Goal: Task Accomplishment & Management: Manage account settings

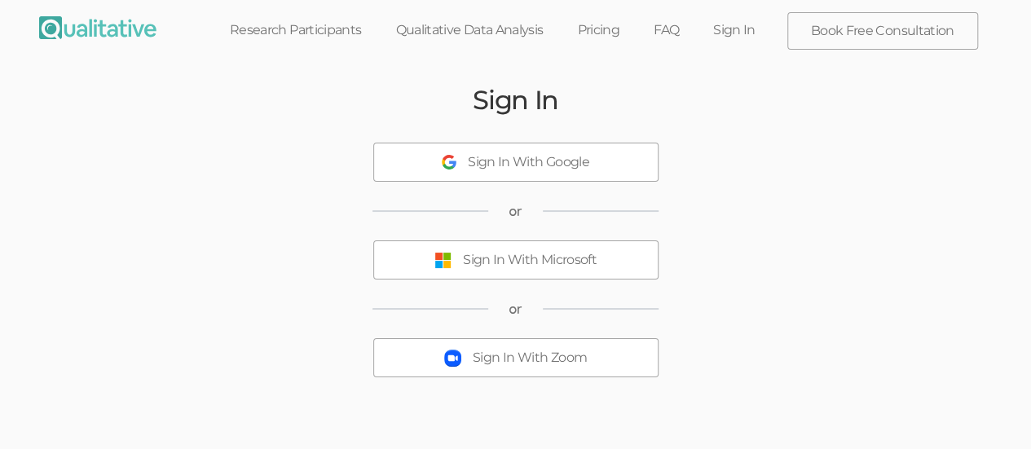
click at [508, 263] on div "Sign In With Microsoft" at bounding box center [530, 260] width 134 height 19
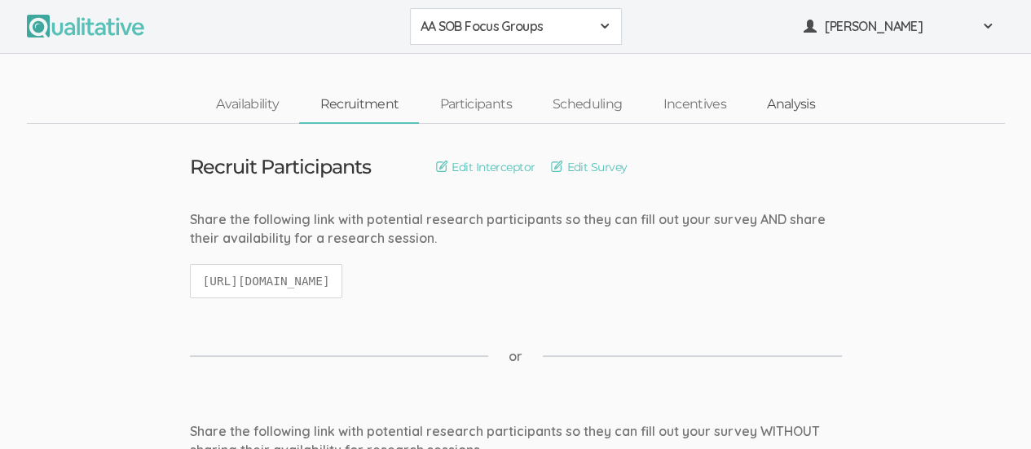
click at [781, 108] on link "Analysis" at bounding box center [790, 104] width 89 height 35
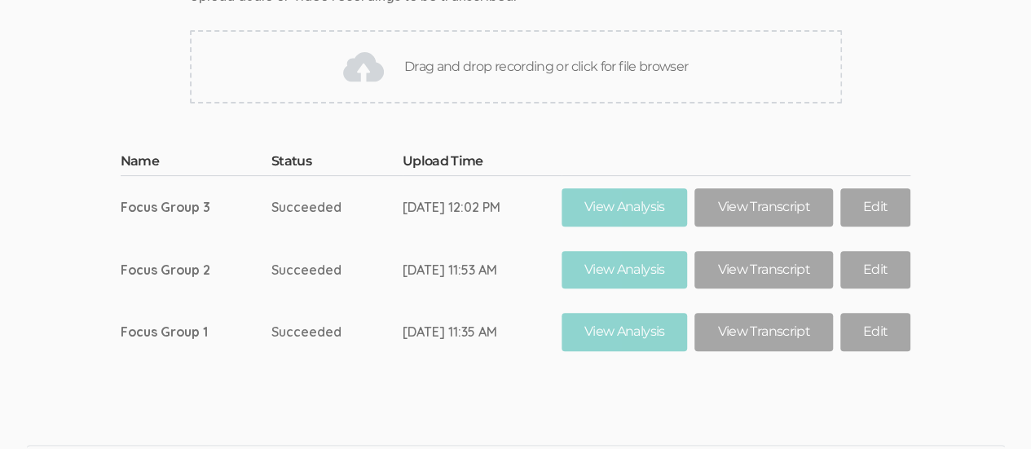
scroll to position [231, 0]
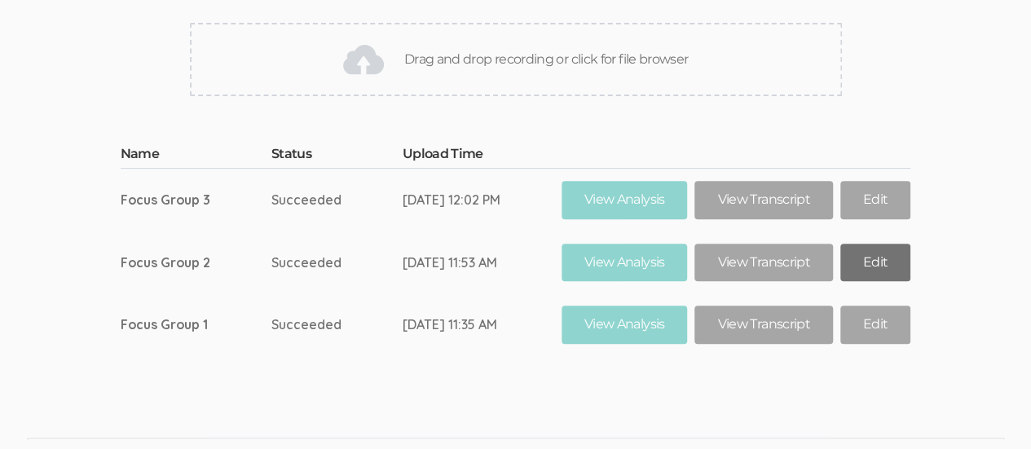
click at [872, 259] on link "Edit" at bounding box center [875, 263] width 70 height 38
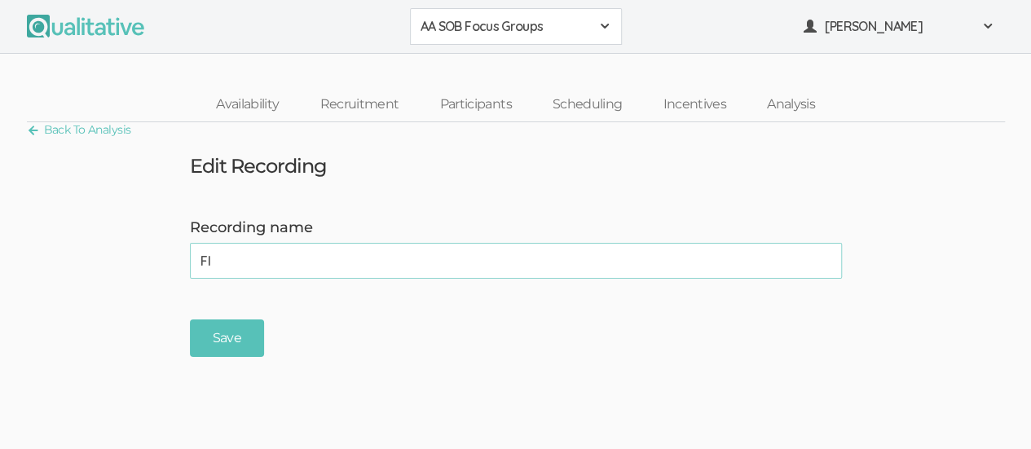
type input "F"
type input "IGNORE"
click at [237, 336] on input "Save" at bounding box center [227, 338] width 74 height 38
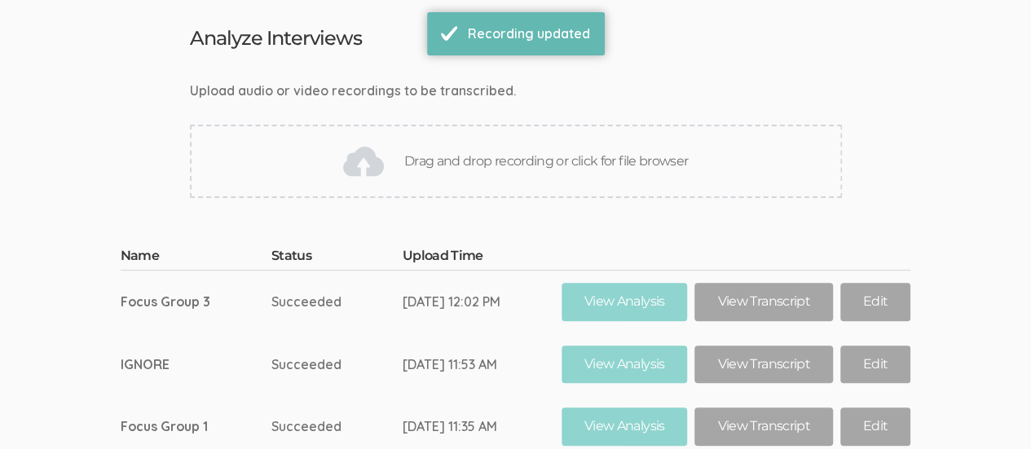
scroll to position [130, 0]
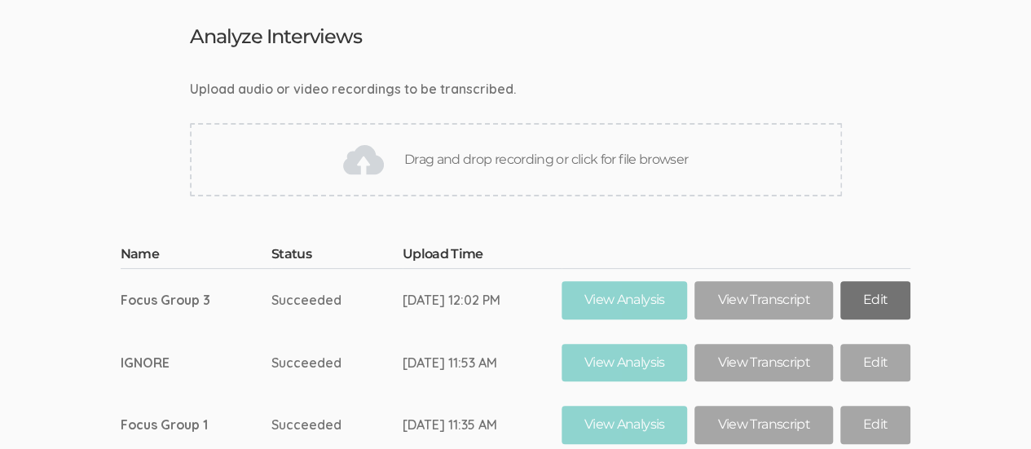
click at [879, 298] on link "Edit" at bounding box center [875, 300] width 70 height 38
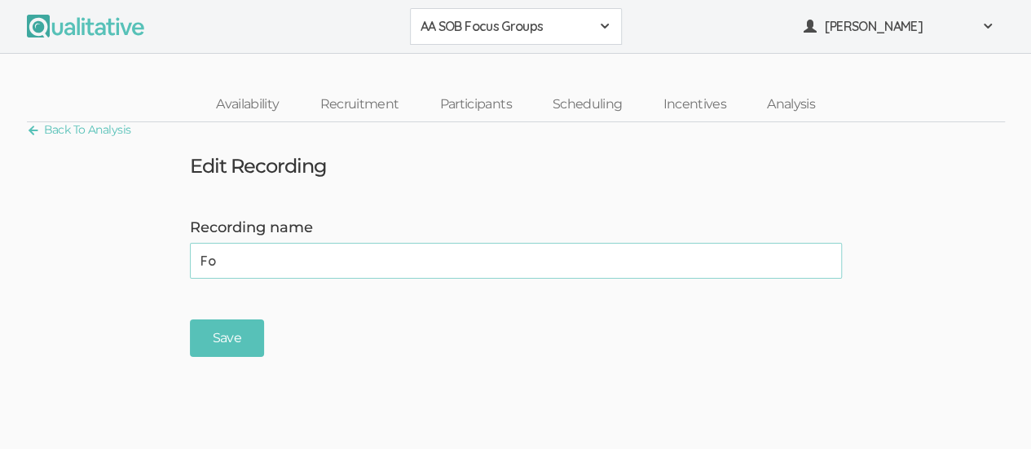
type input "F"
type input "IGNORE"
click at [226, 336] on input "Save" at bounding box center [227, 338] width 74 height 38
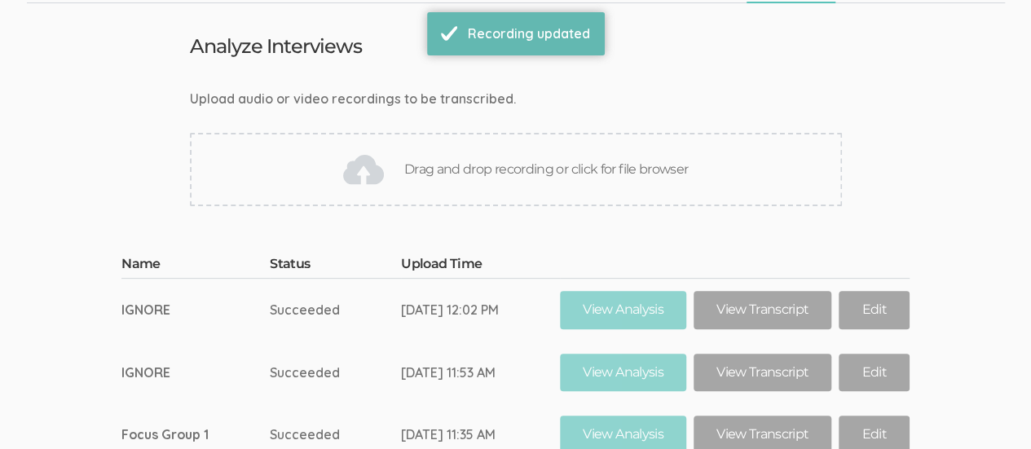
scroll to position [123, 0]
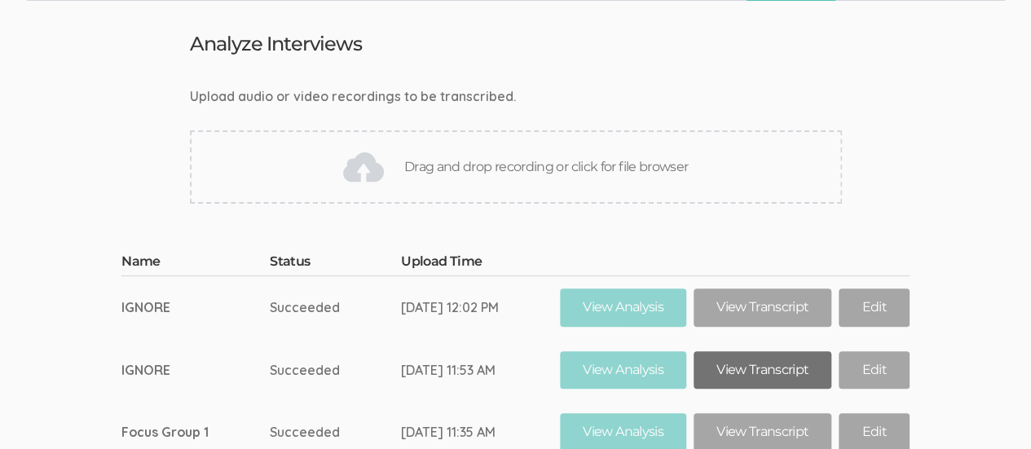
click at [767, 368] on link "View Transcript" at bounding box center [762, 370] width 138 height 38
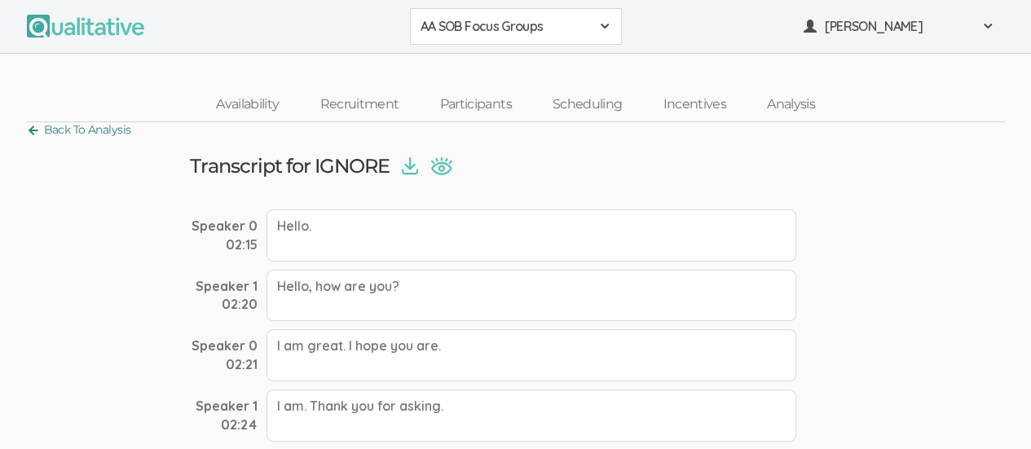
click at [73, 124] on link "Back To Analysis" at bounding box center [79, 130] width 104 height 22
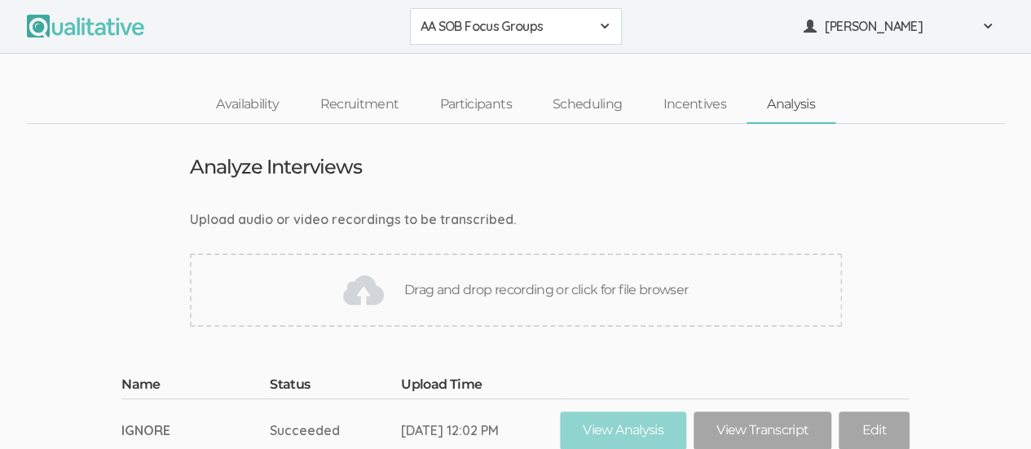
click at [501, 284] on div "Drag and drop recording or click for file browser" at bounding box center [516, 289] width 652 height 73
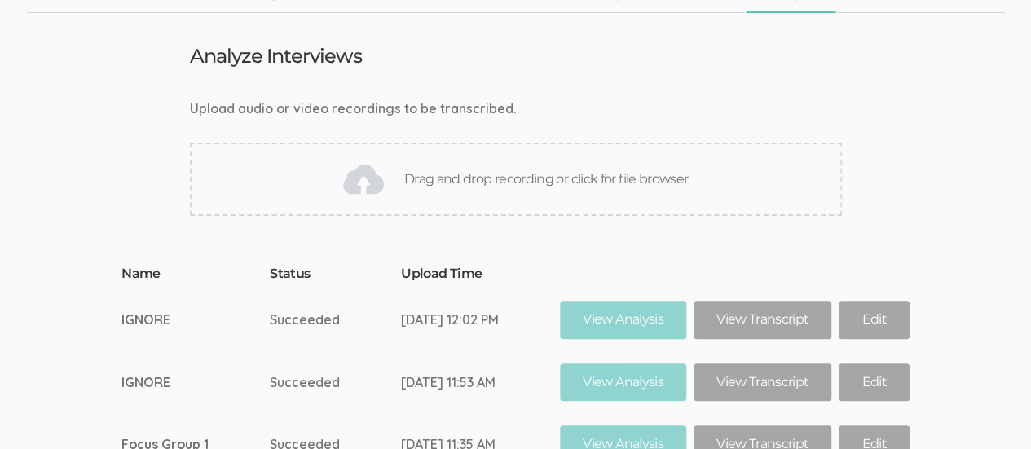
scroll to position [47, 0]
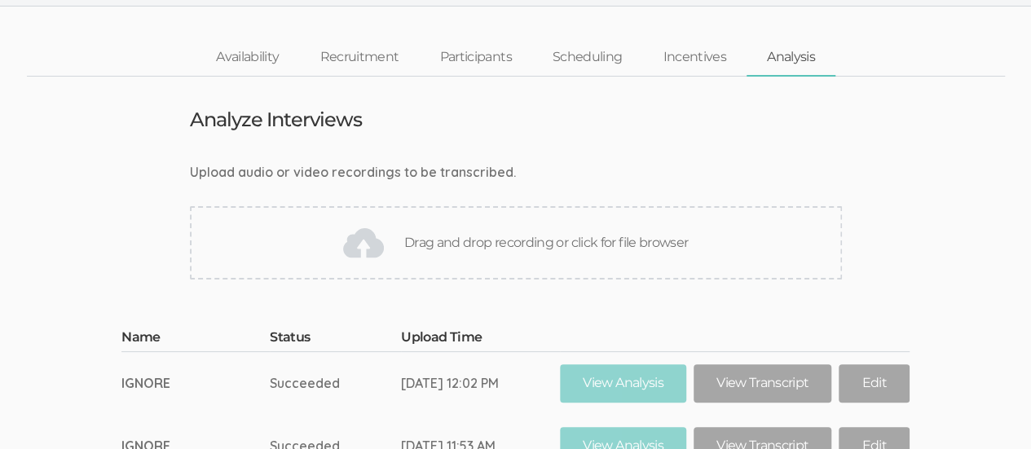
click at [518, 241] on div "Drag and drop recording or click for file browser" at bounding box center [516, 242] width 652 height 73
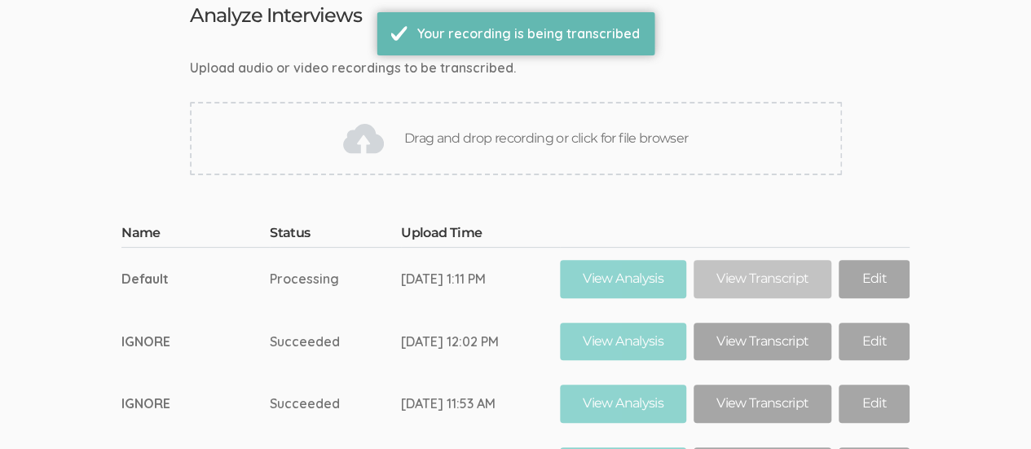
scroll to position [153, 0]
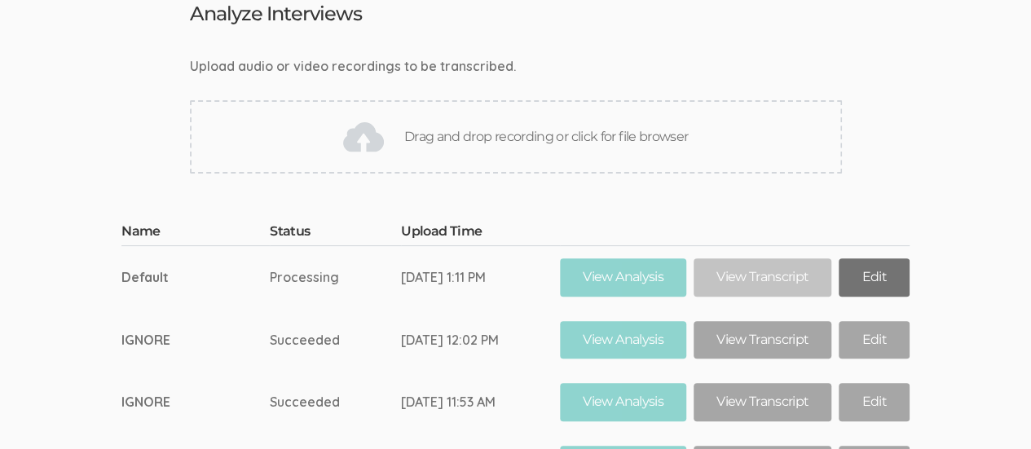
click at [883, 275] on link "Edit" at bounding box center [873, 277] width 70 height 38
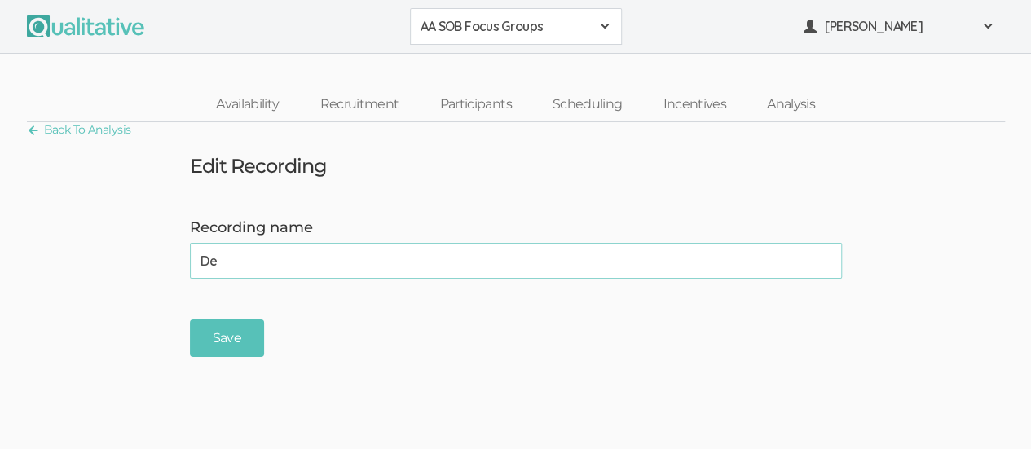
type input "D"
type input "f"
type input "Focus Group 2"
click at [218, 332] on input "Save" at bounding box center [227, 338] width 74 height 38
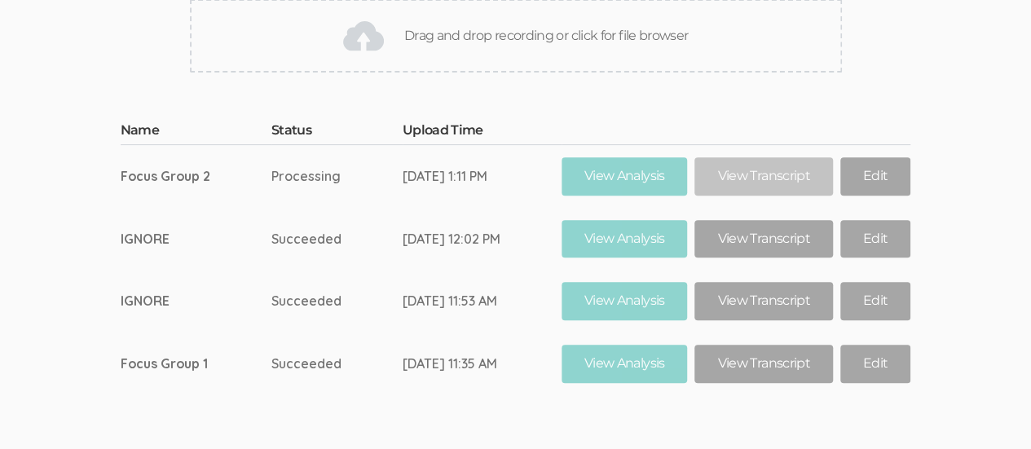
scroll to position [256, 0]
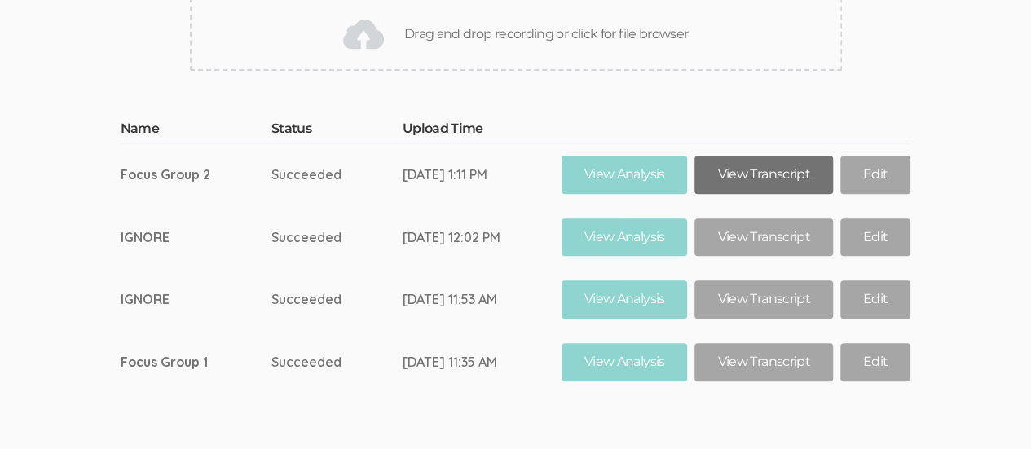
click at [747, 182] on link "View Transcript" at bounding box center [763, 175] width 138 height 38
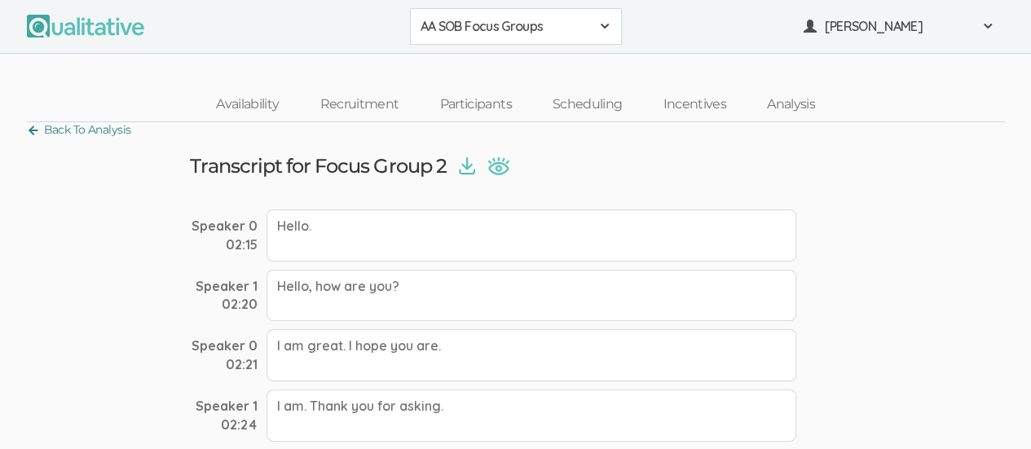
click at [33, 130] on link "Back To Analysis" at bounding box center [79, 130] width 104 height 22
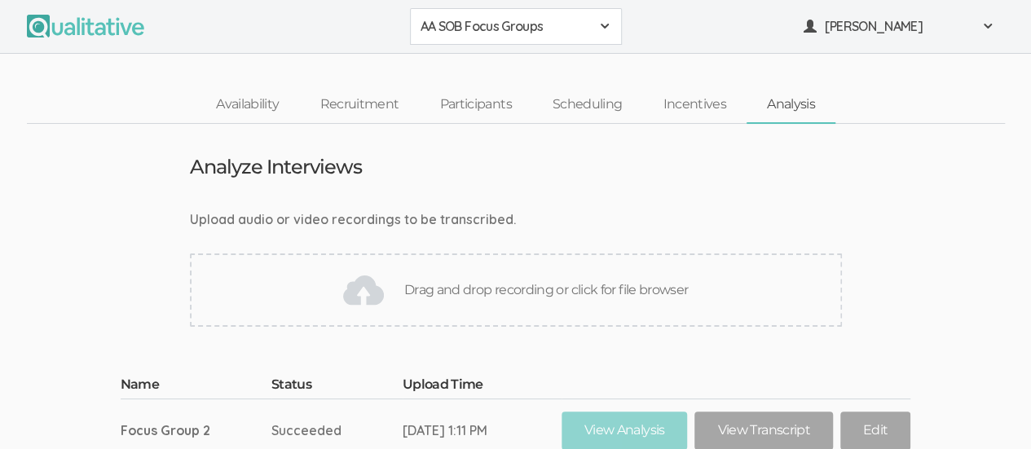
click at [487, 285] on div "Drag and drop recording or click for file browser" at bounding box center [516, 289] width 652 height 73
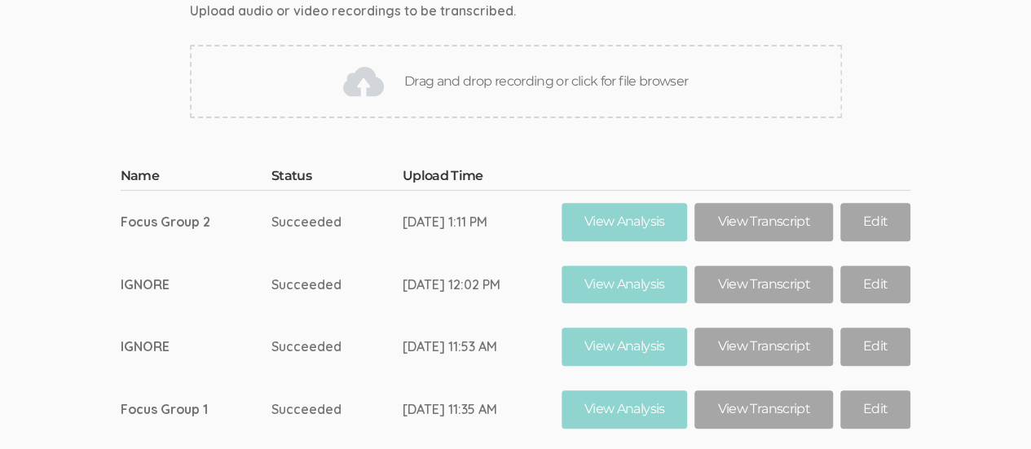
scroll to position [110, 0]
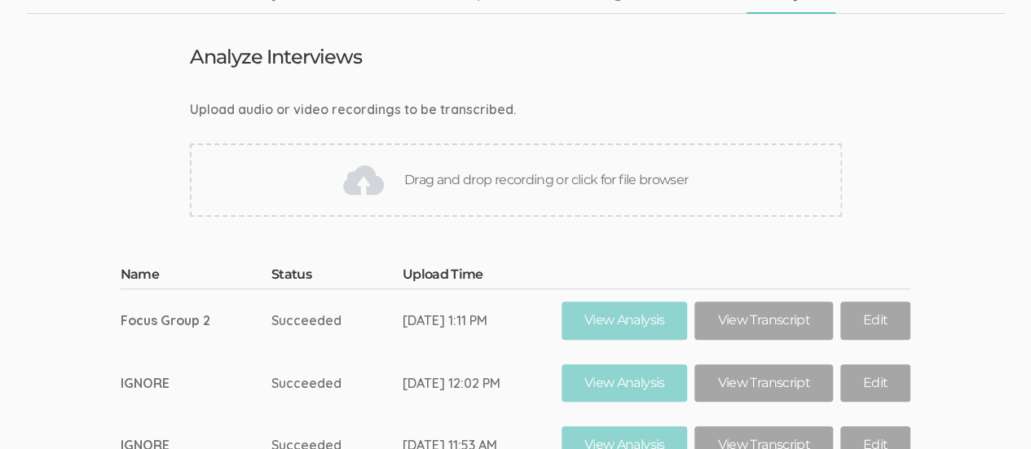
click at [510, 180] on div "Drag and drop recording or click for file browser" at bounding box center [516, 179] width 652 height 73
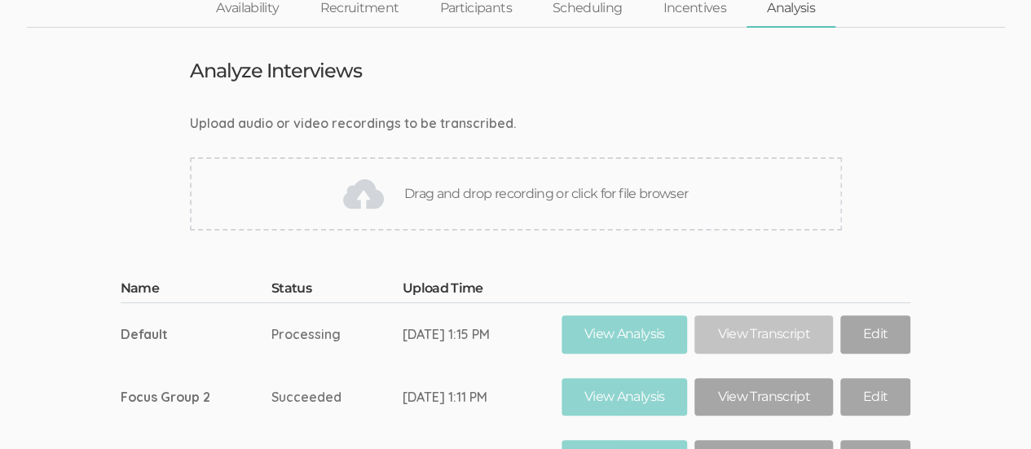
scroll to position [108, 0]
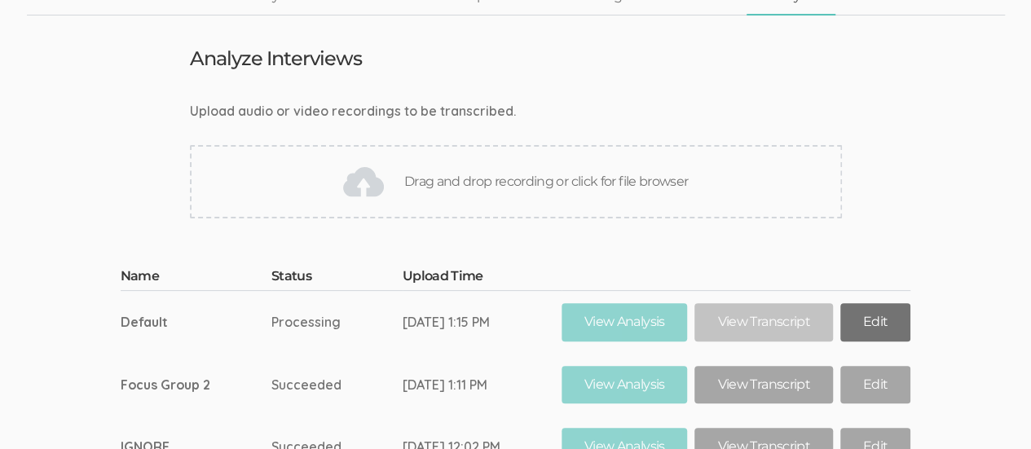
click at [874, 315] on link "Edit" at bounding box center [875, 322] width 70 height 38
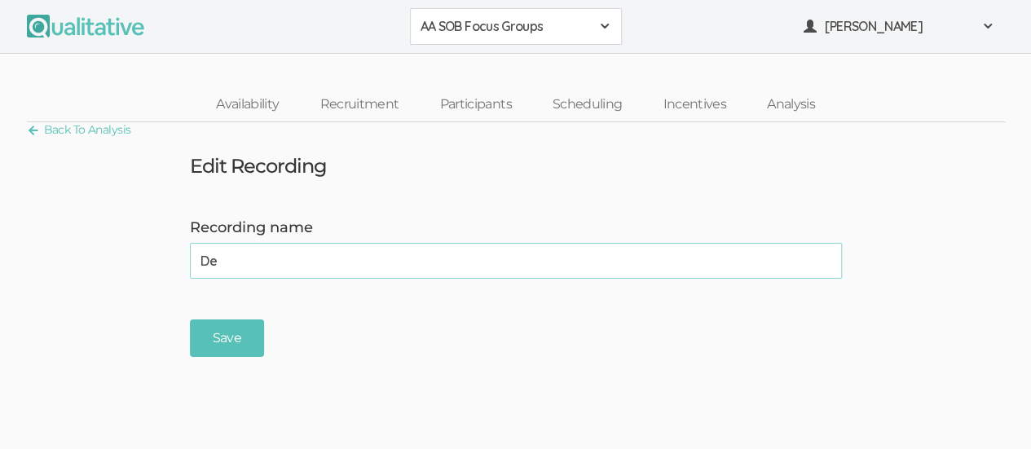
type input "D"
type input "Focus Group 3"
click at [244, 336] on input "Save" at bounding box center [227, 338] width 74 height 38
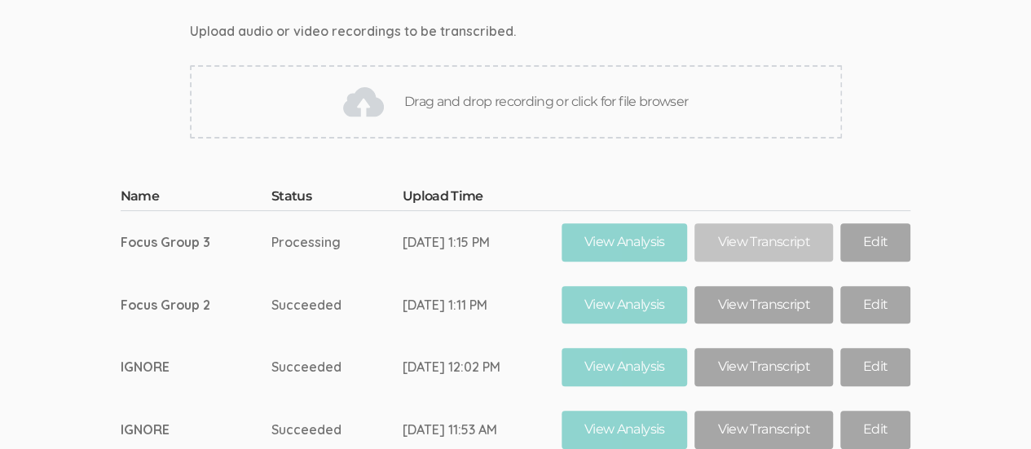
scroll to position [187, 0]
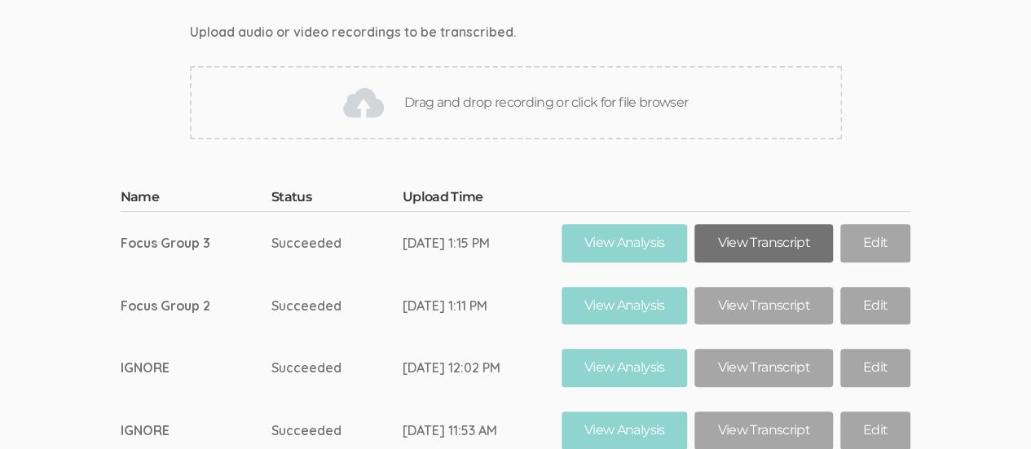
click at [748, 246] on link "View Transcript" at bounding box center [763, 243] width 138 height 38
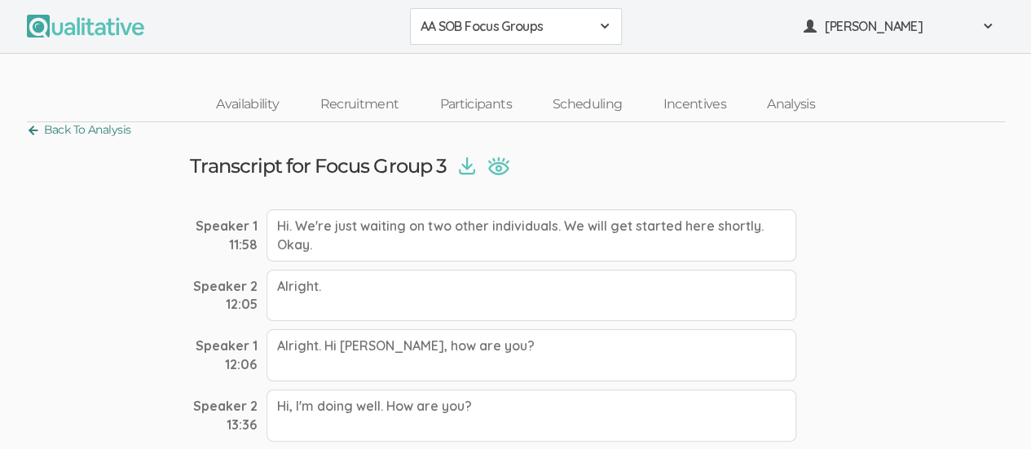
click at [34, 128] on link "Back To Analysis" at bounding box center [79, 130] width 104 height 22
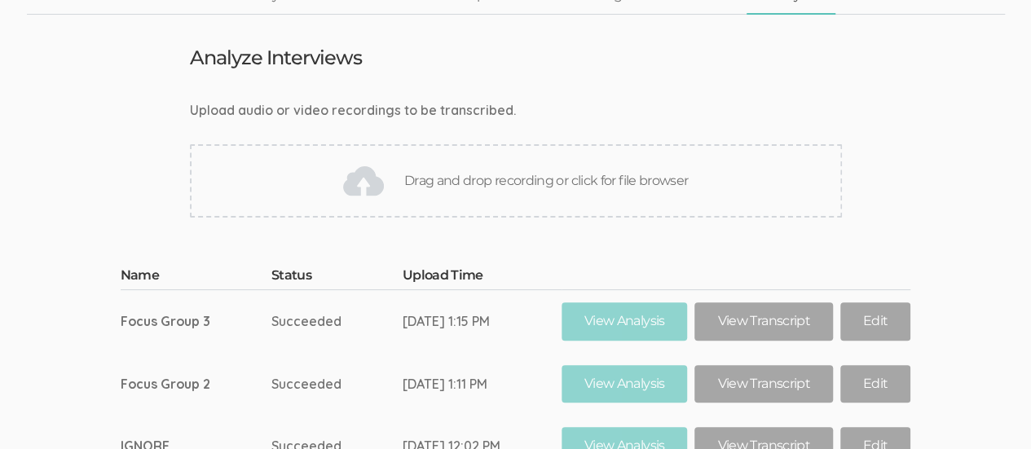
scroll to position [117, 0]
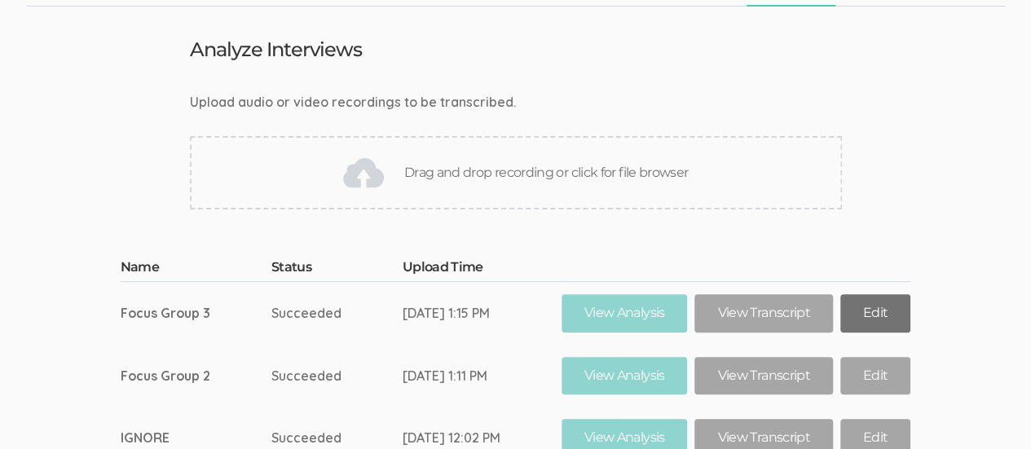
click at [881, 314] on link "Edit" at bounding box center [875, 313] width 70 height 38
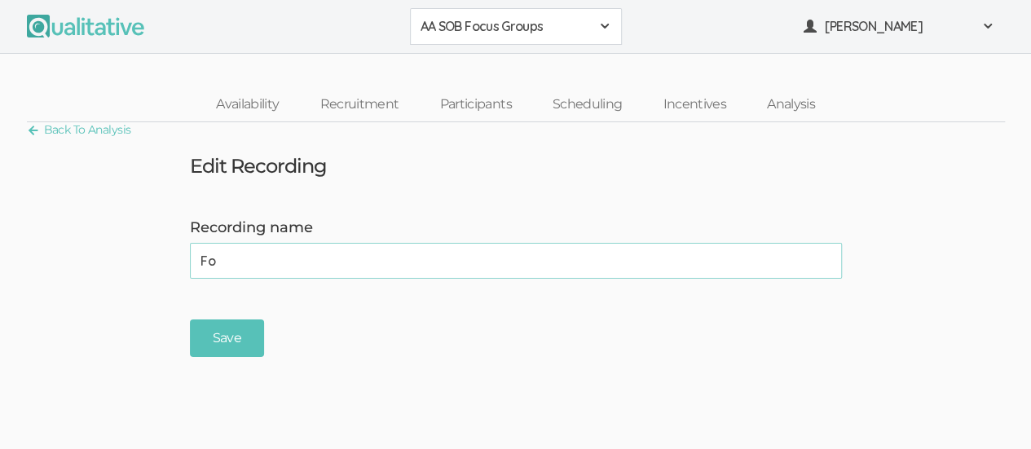
type input "F"
type input "IGNORE"
click at [233, 330] on input "Save" at bounding box center [227, 338] width 74 height 38
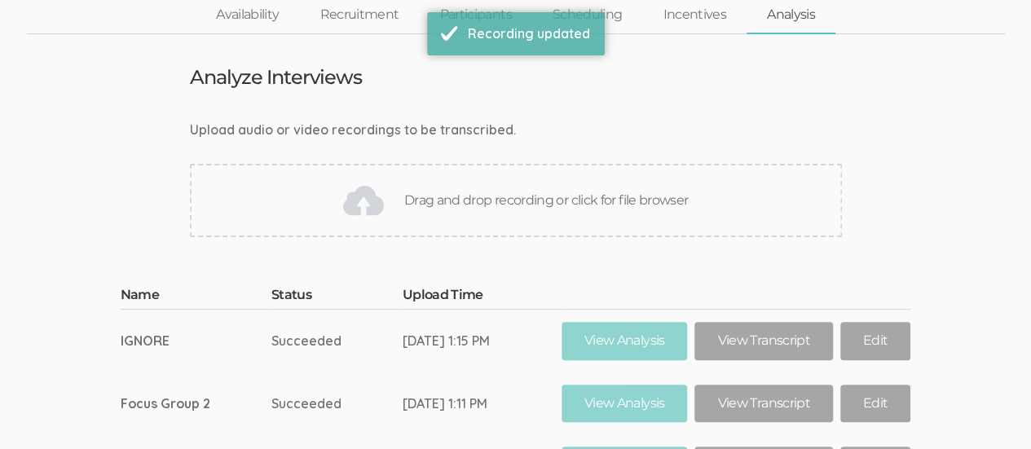
scroll to position [64, 0]
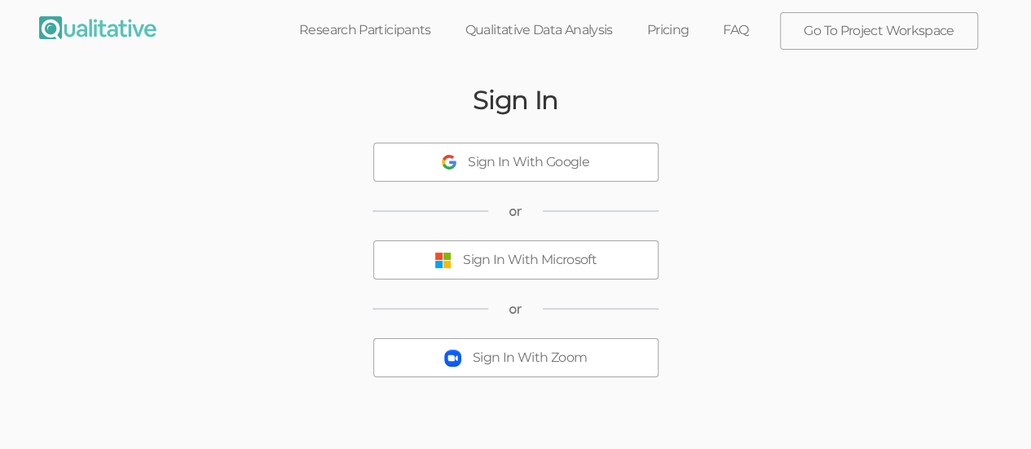
click at [513, 261] on div "Sign In With Microsoft" at bounding box center [530, 260] width 134 height 19
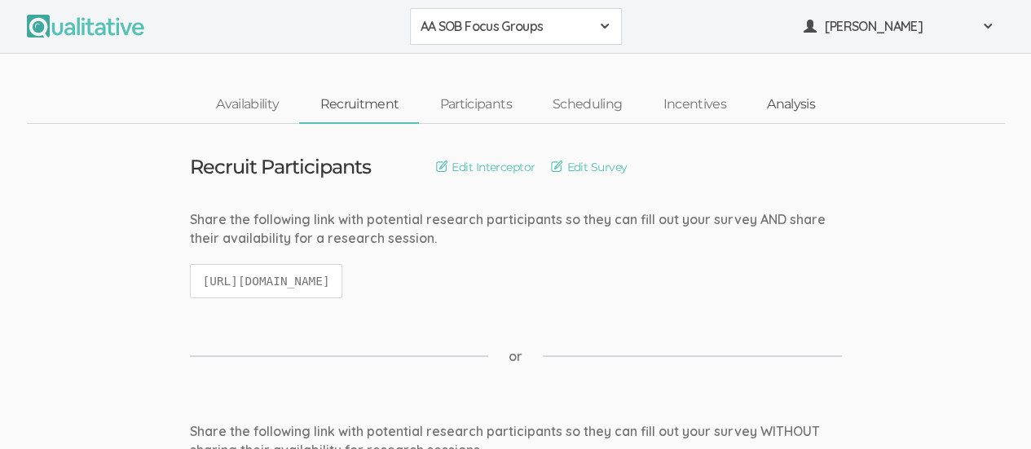
click at [782, 108] on link "Analysis" at bounding box center [790, 104] width 89 height 35
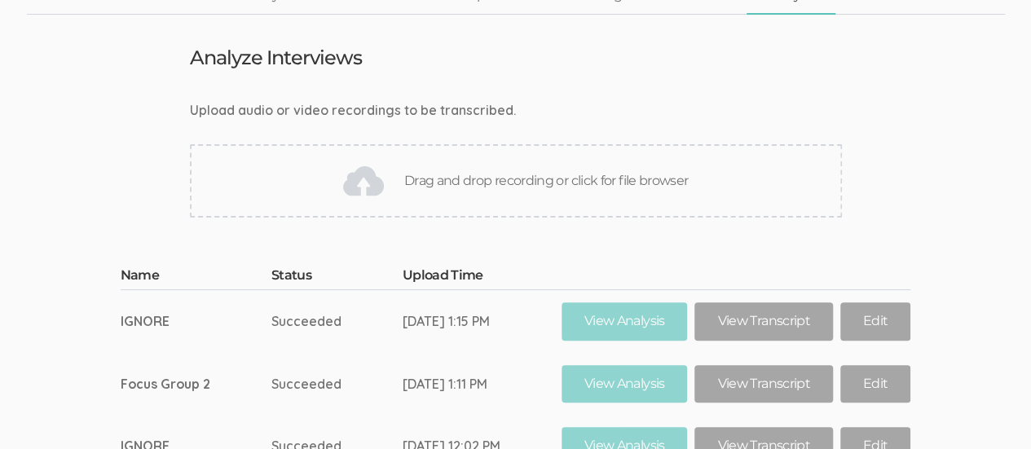
scroll to position [100, 0]
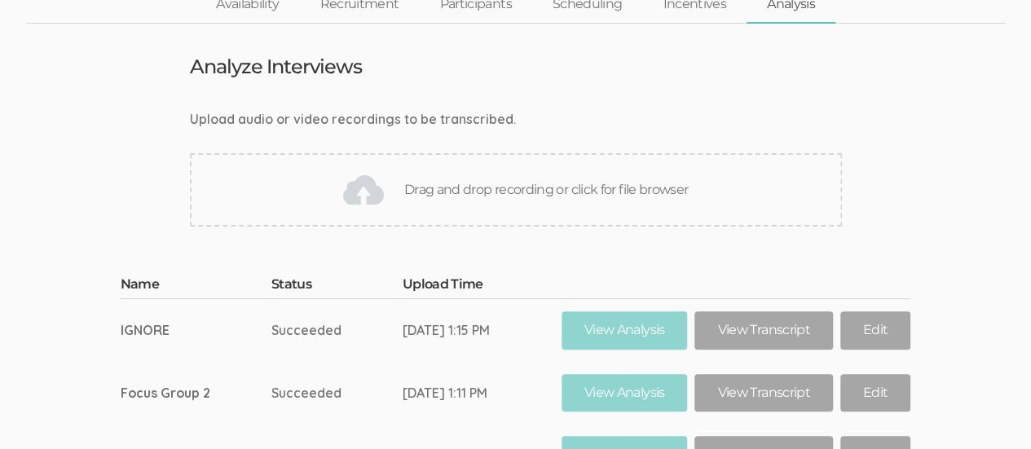
click at [543, 178] on div "Drag and drop recording or click for file browser" at bounding box center [516, 189] width 652 height 73
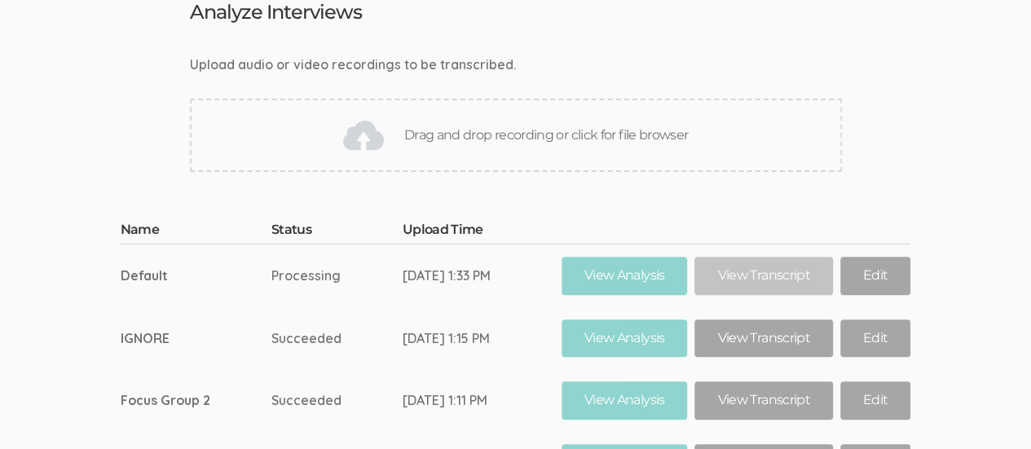
scroll to position [157, 0]
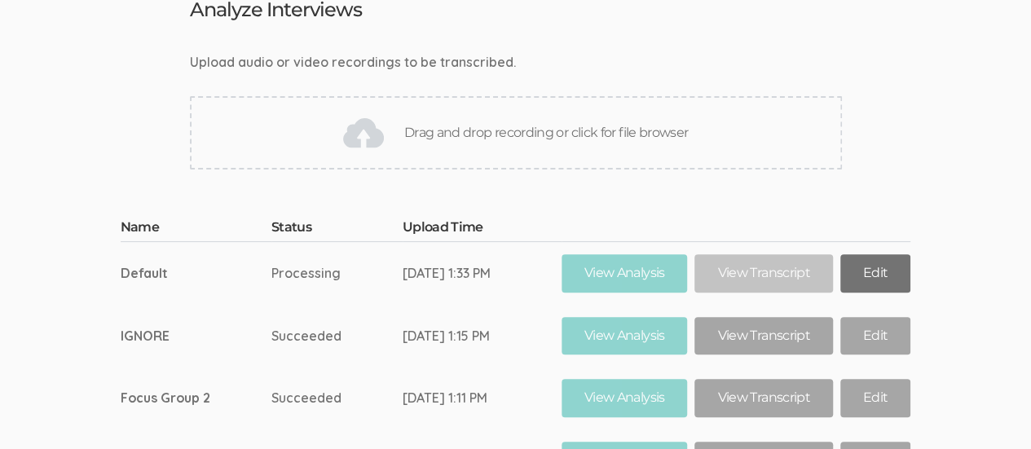
click at [883, 267] on link "Edit" at bounding box center [875, 273] width 70 height 38
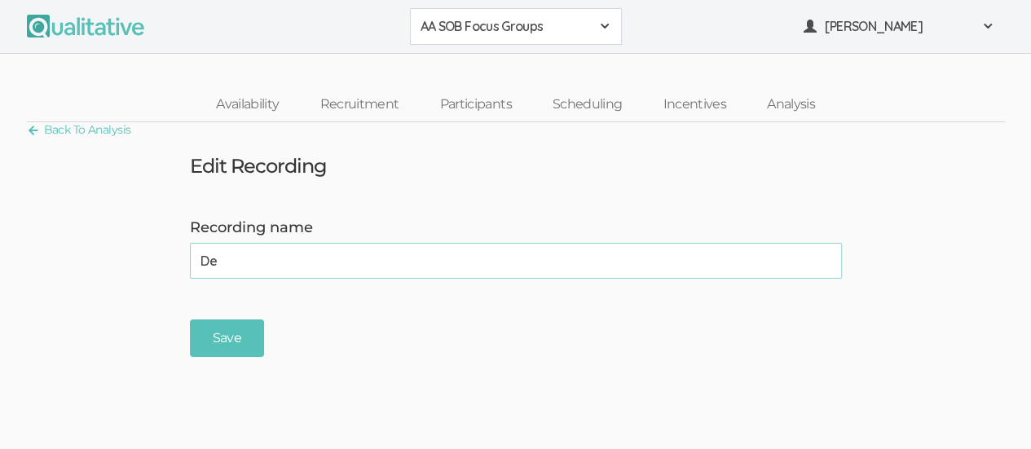
type input "D"
type input "Focus Group 3"
click at [238, 323] on input "Save" at bounding box center [227, 338] width 74 height 38
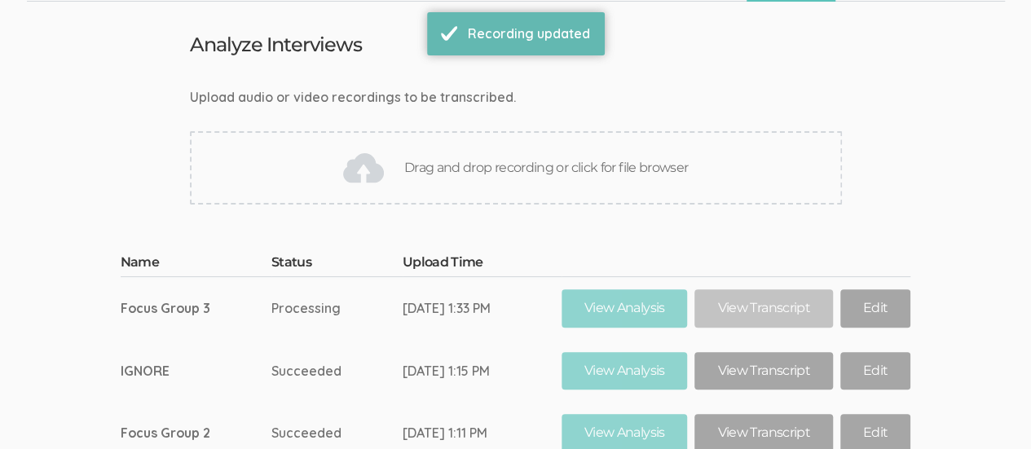
scroll to position [124, 0]
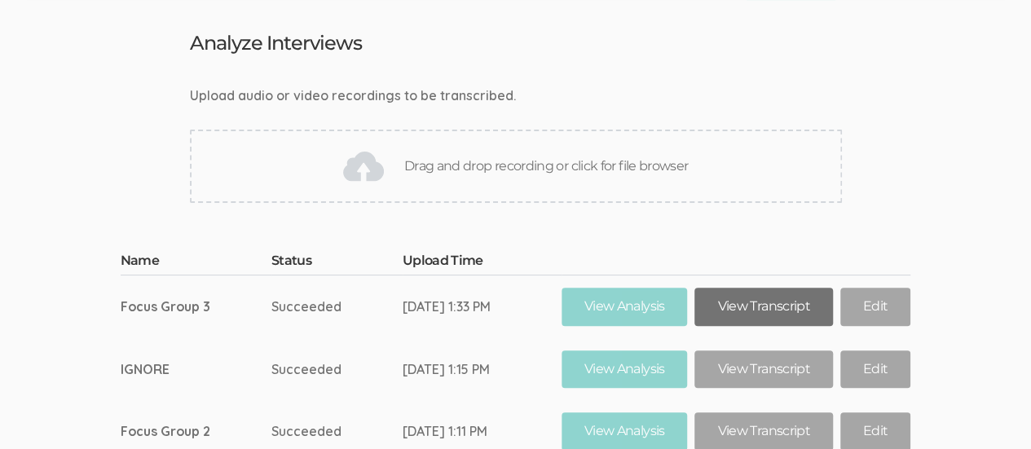
click at [760, 301] on link "View Transcript" at bounding box center [763, 307] width 138 height 38
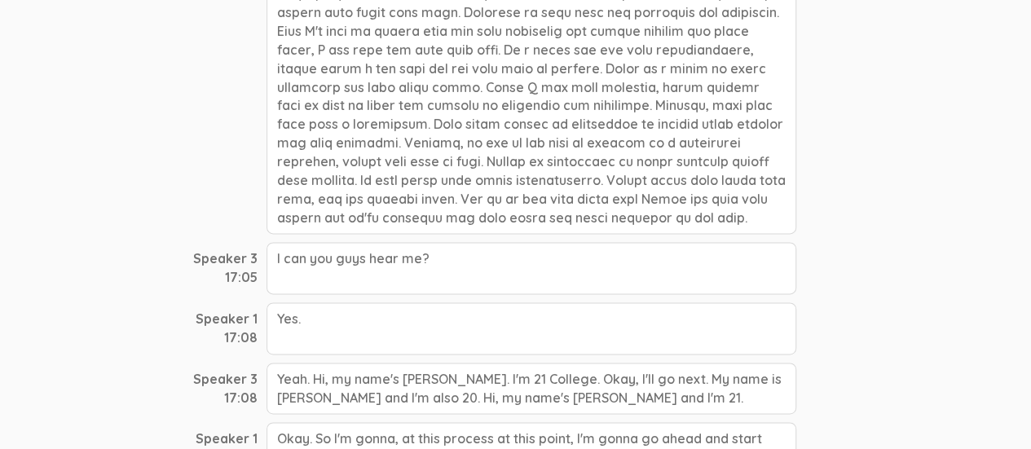
scroll to position [992, 0]
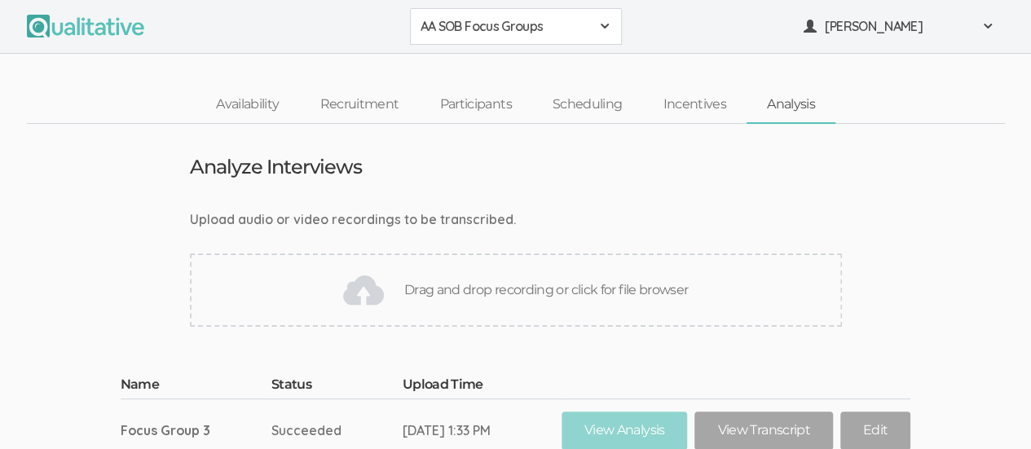
click at [604, 26] on span at bounding box center [604, 26] width 13 height 13
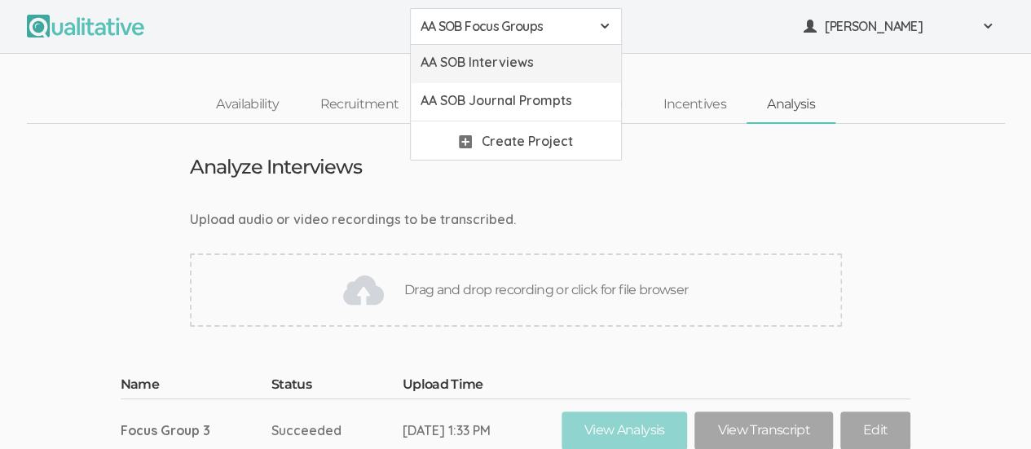
click at [559, 68] on span "AA SOB Interviews" at bounding box center [515, 62] width 191 height 19
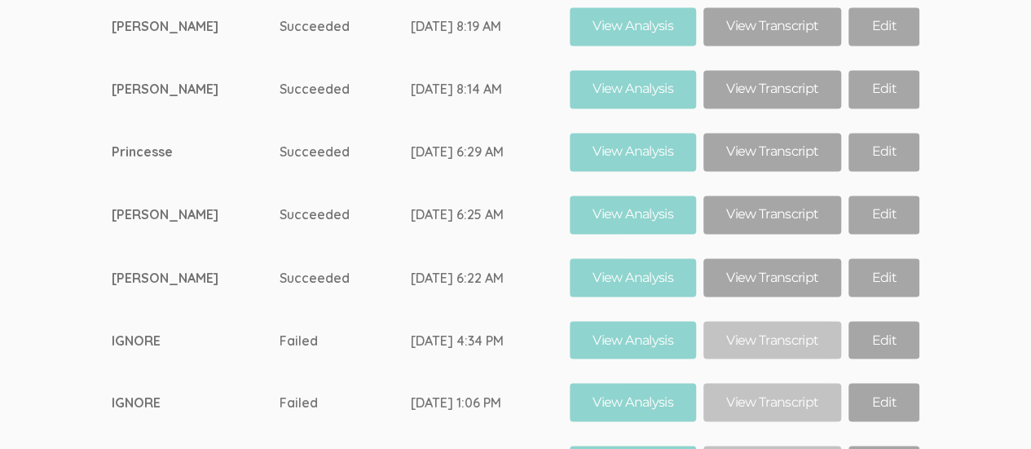
scroll to position [1281, 0]
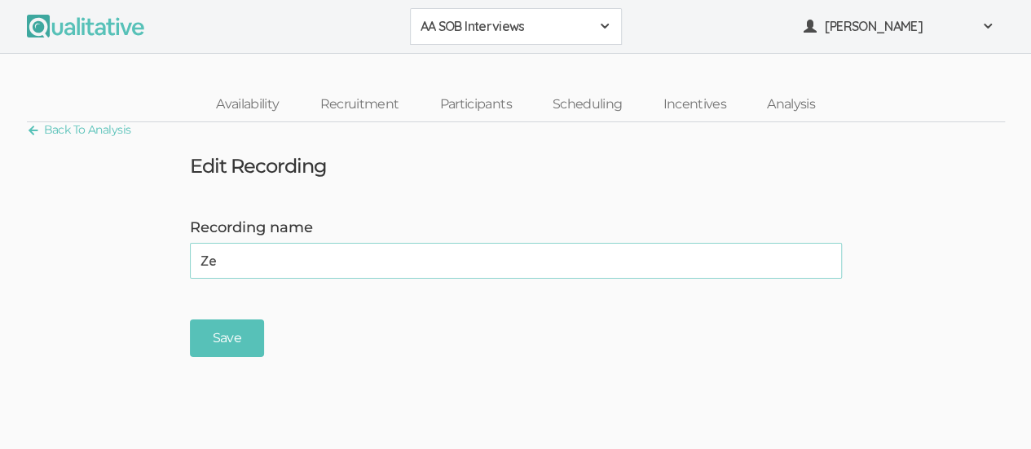
type input "Z"
type input "IGNORE"
click at [212, 338] on input "Save" at bounding box center [227, 338] width 74 height 38
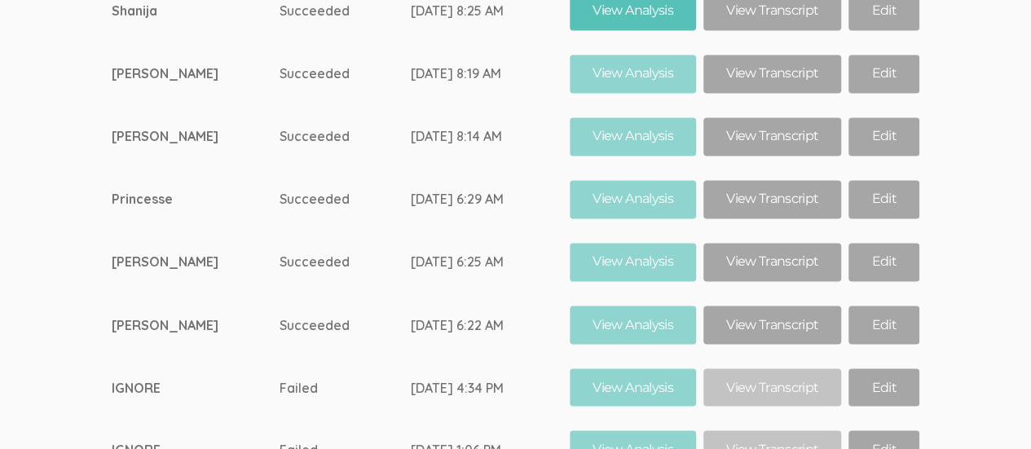
scroll to position [1246, 0]
click at [854, 92] on link "Edit" at bounding box center [883, 73] width 70 height 38
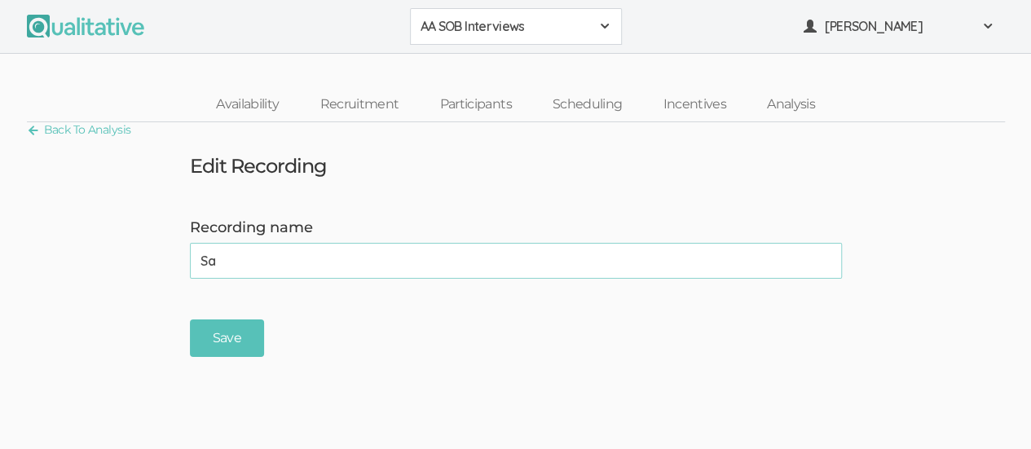
type input "S"
type input "IGNORE"
click at [34, 136] on link "Back To Analysis" at bounding box center [79, 130] width 104 height 22
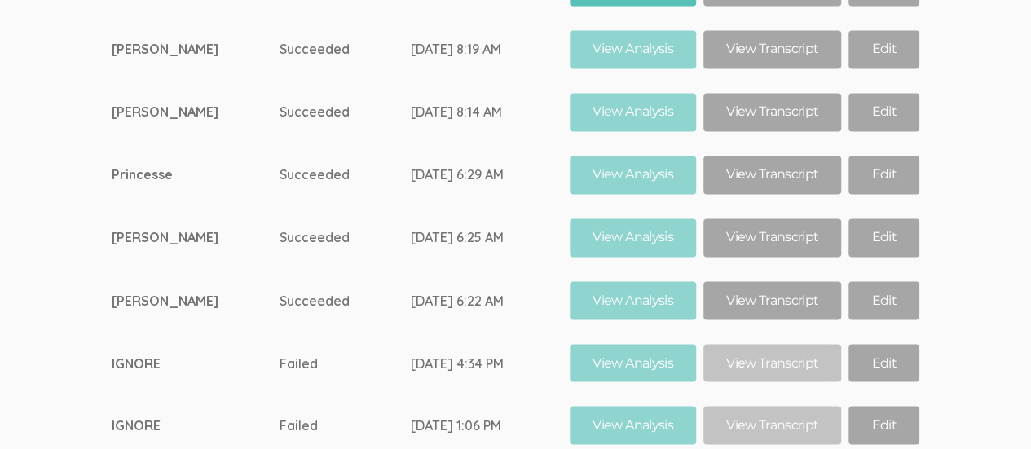
scroll to position [1271, 0]
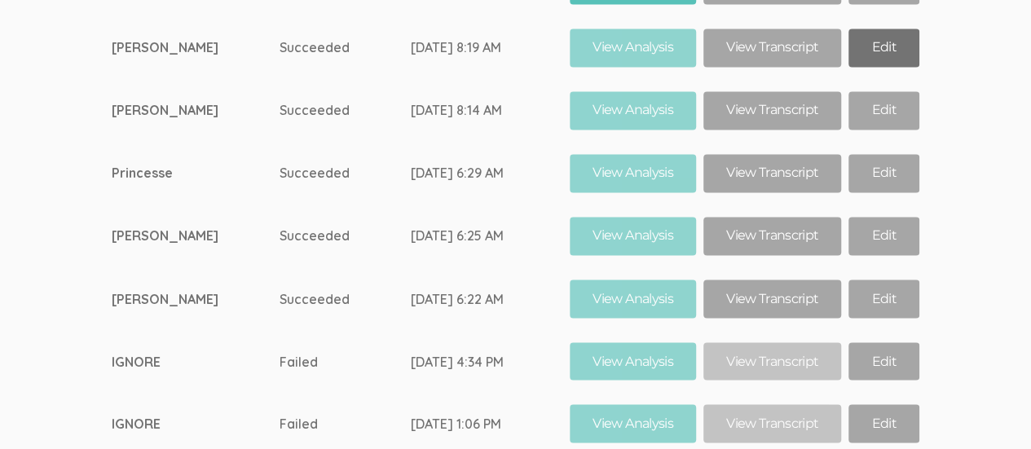
click at [870, 67] on link "Edit" at bounding box center [883, 48] width 70 height 38
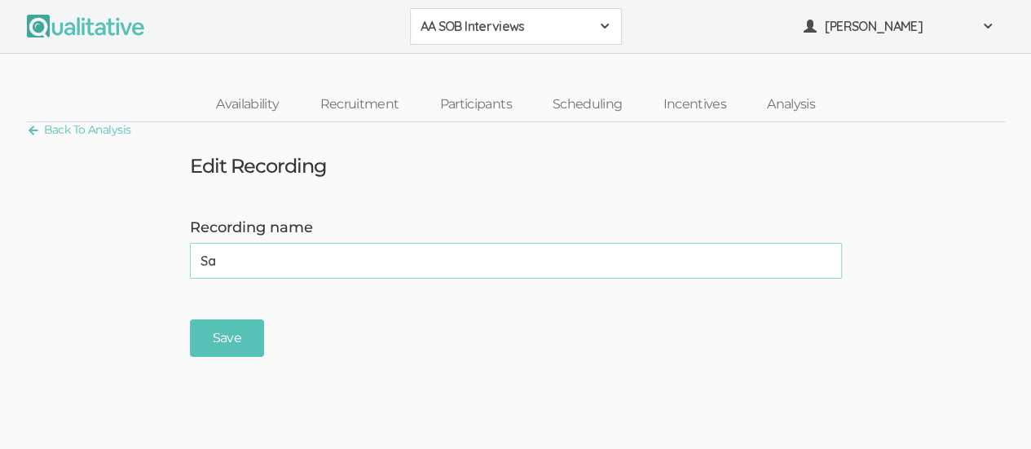
type input "S"
type input "IGNORE"
click at [221, 341] on input "Save" at bounding box center [227, 338] width 74 height 38
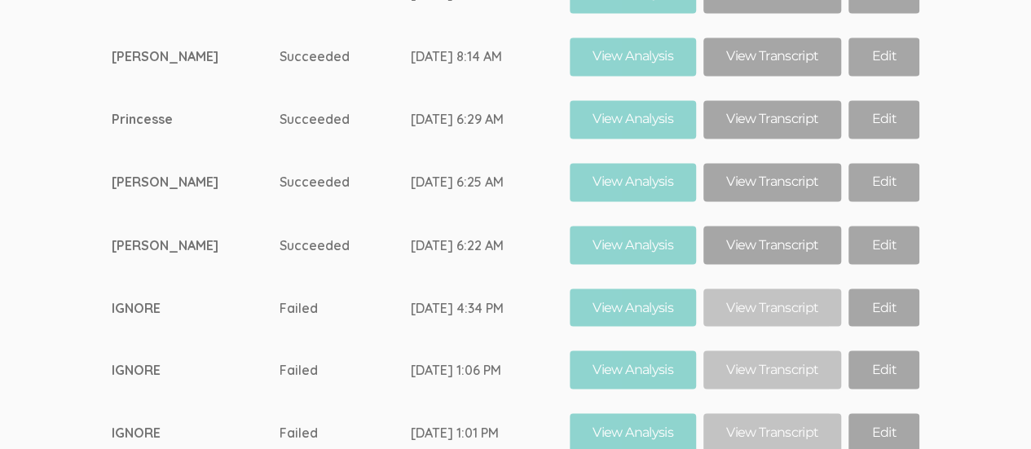
scroll to position [1339, 0]
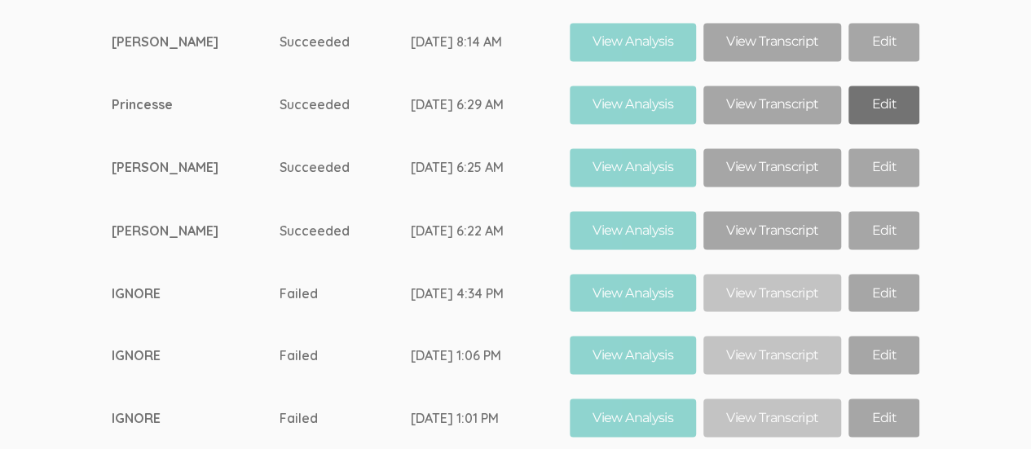
click at [871, 124] on link "Edit" at bounding box center [883, 105] width 70 height 38
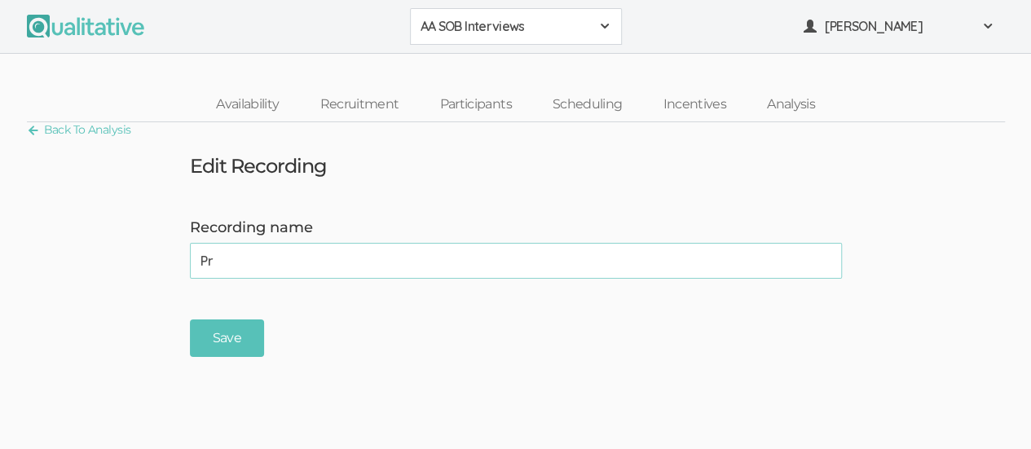
type input "P"
type input "IGNORE"
click at [222, 329] on input "Save" at bounding box center [227, 338] width 74 height 38
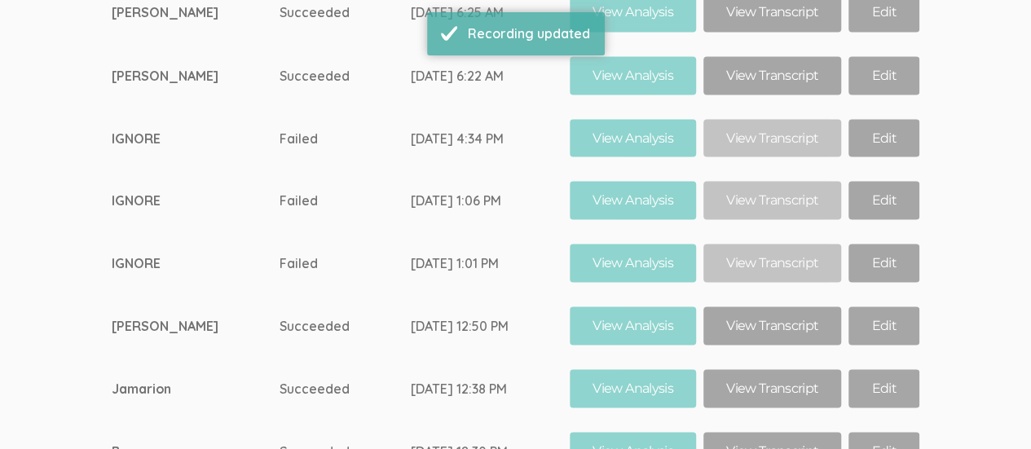
scroll to position [1500, 0]
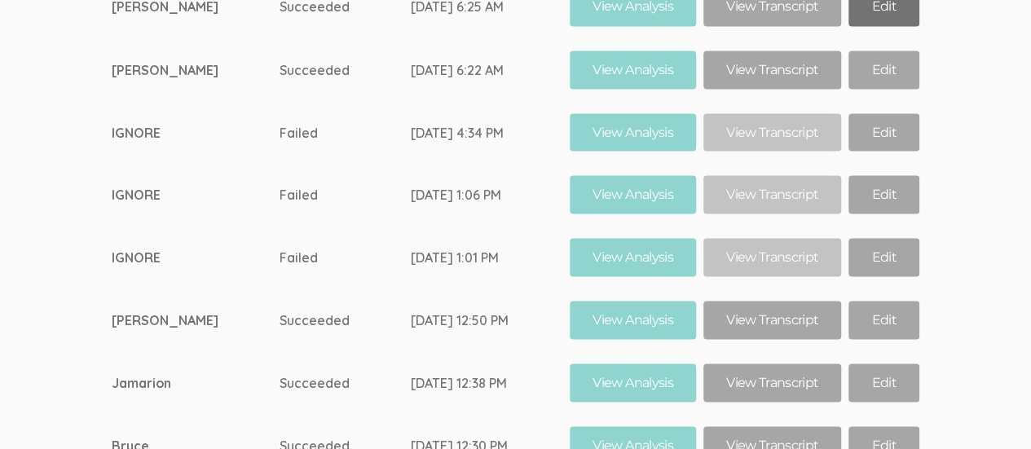
click at [875, 26] on link "Edit" at bounding box center [883, 7] width 70 height 38
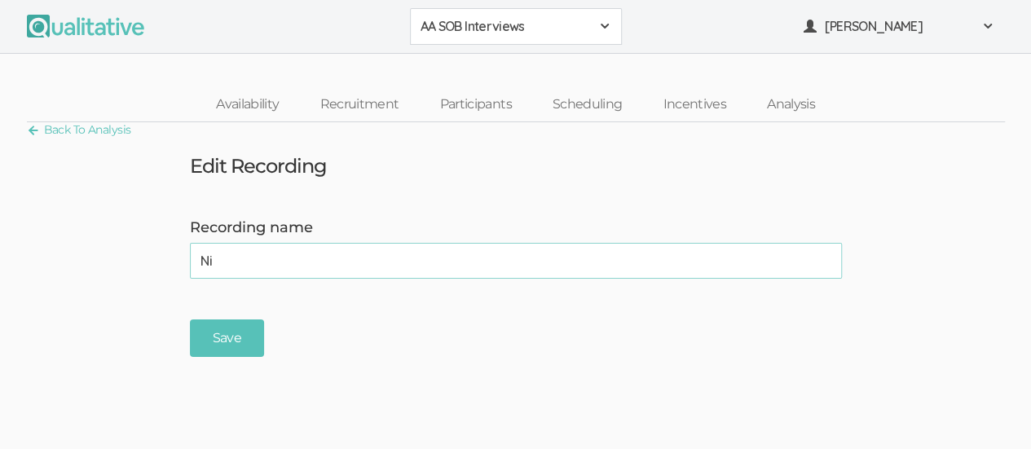
type input "N"
type input "IGNORE"
click at [214, 330] on input "Save" at bounding box center [227, 338] width 74 height 38
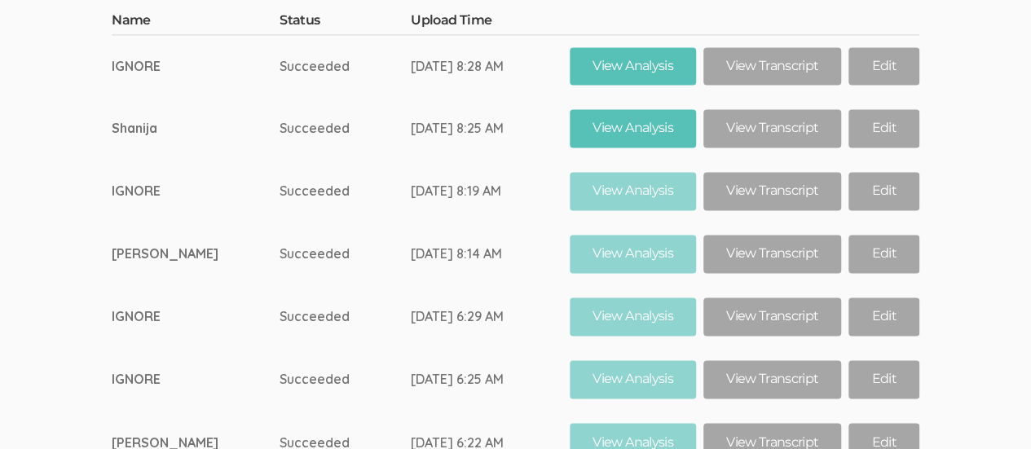
scroll to position [1112, 0]
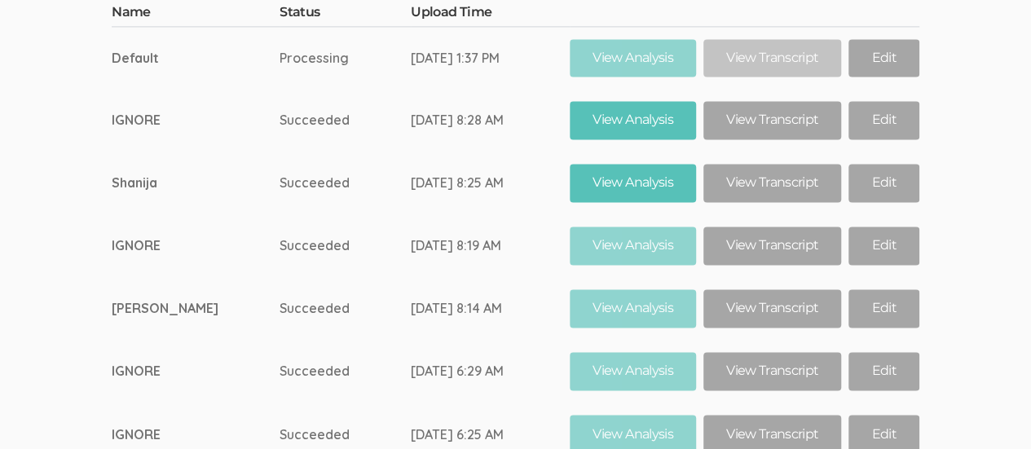
scroll to position [1137, 0]
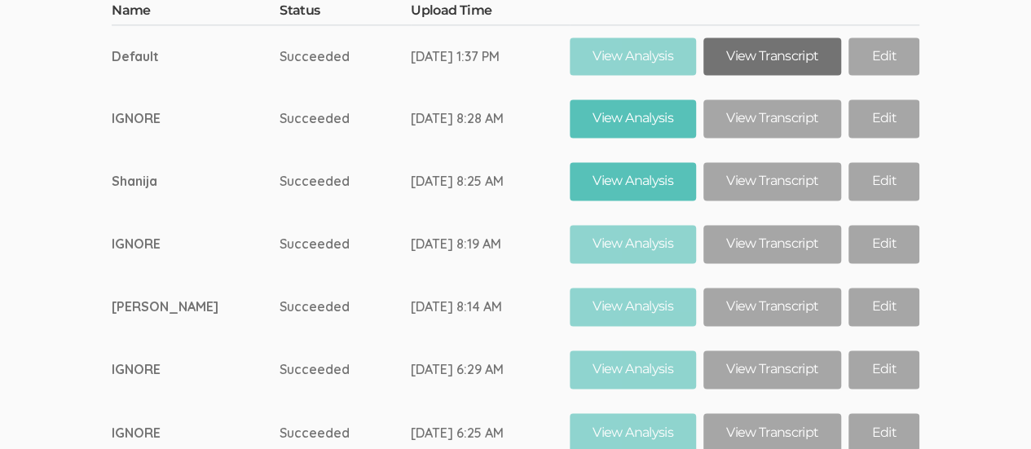
click at [771, 76] on link "View Transcript" at bounding box center [772, 56] width 138 height 38
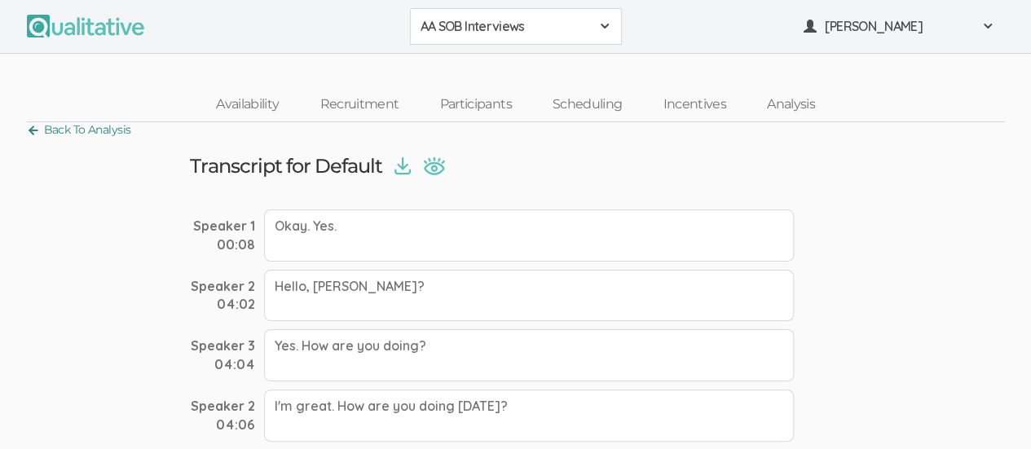
click at [46, 126] on link "Back To Analysis" at bounding box center [79, 130] width 104 height 22
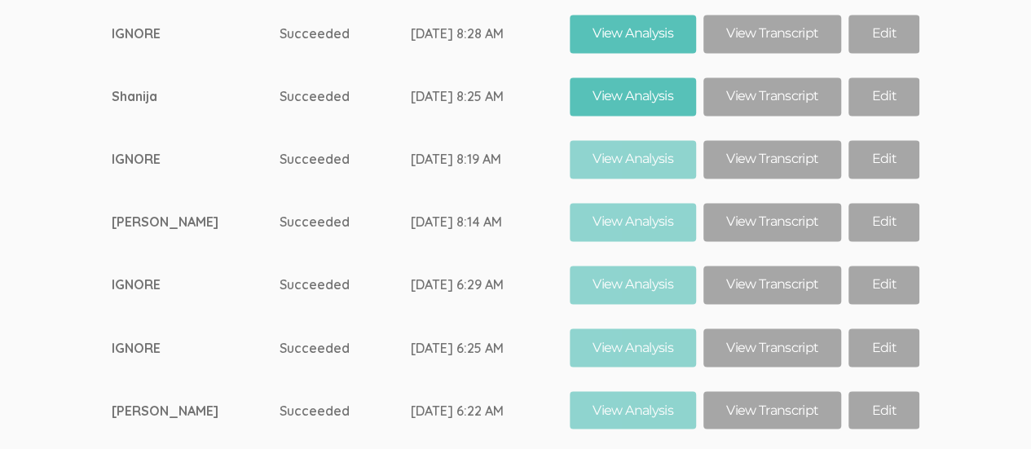
scroll to position [1219, 0]
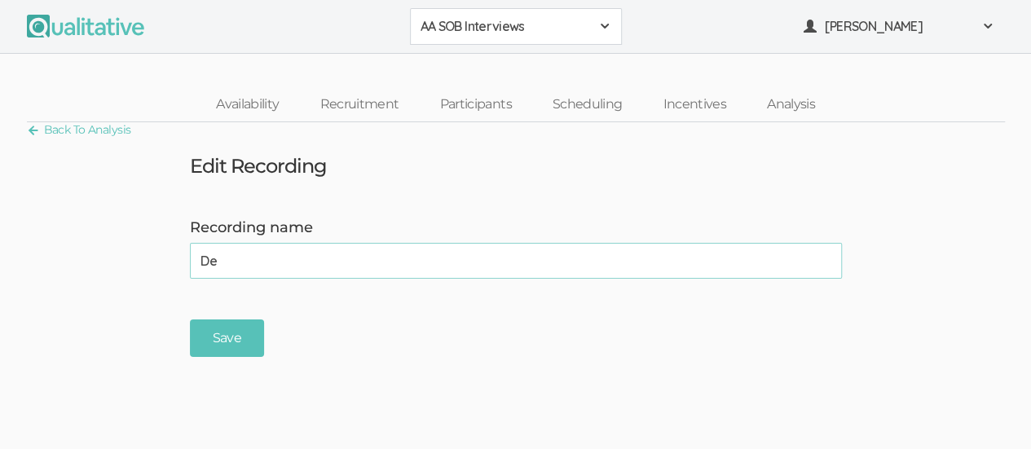
type input "D"
type input "IGNORE"
click at [236, 338] on input "Save" at bounding box center [227, 338] width 74 height 38
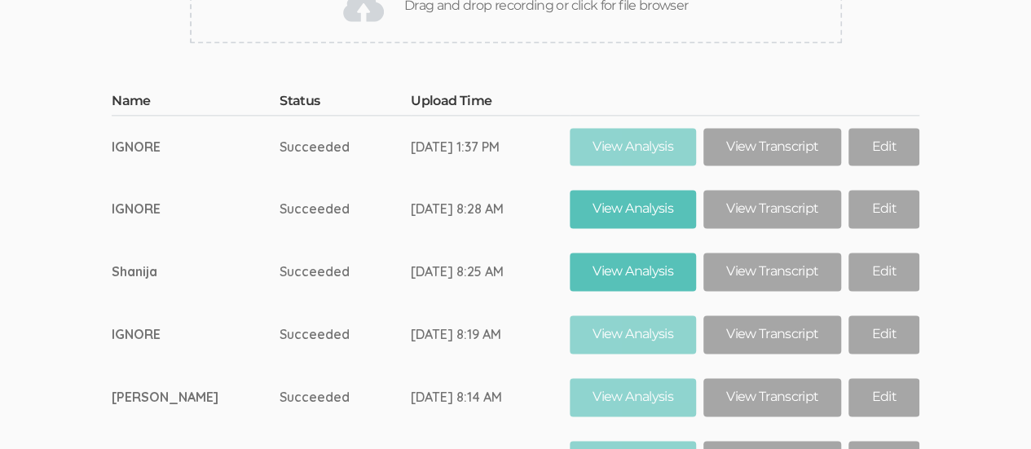
scroll to position [1049, 0]
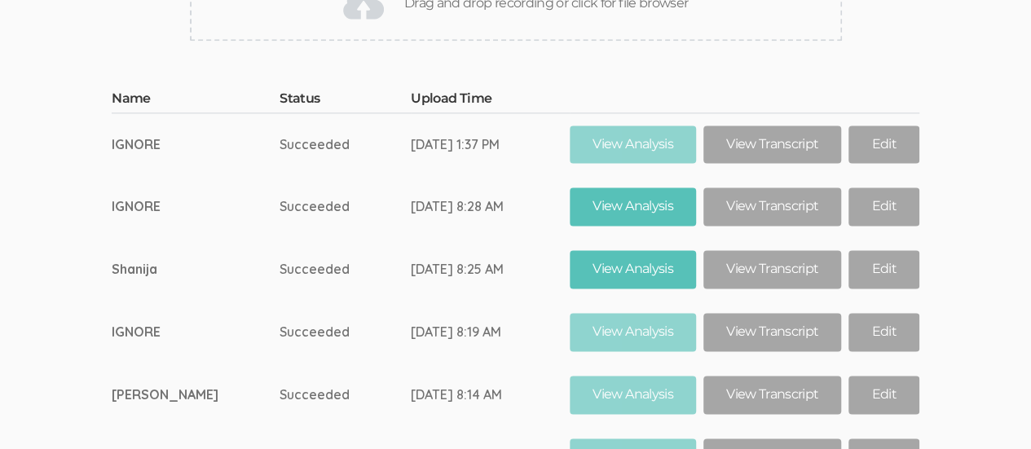
click at [555, 41] on div "Drag and drop recording or click for file browser" at bounding box center [516, 3] width 652 height 73
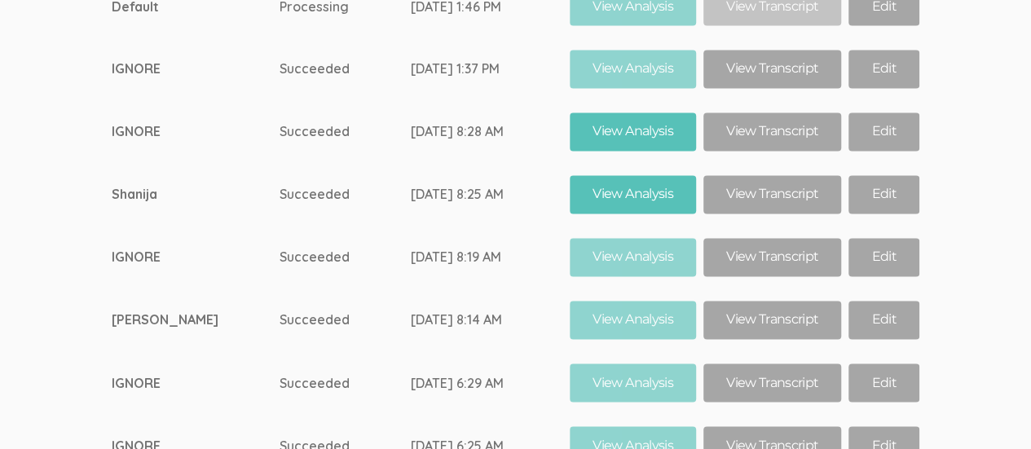
scroll to position [1166, 0]
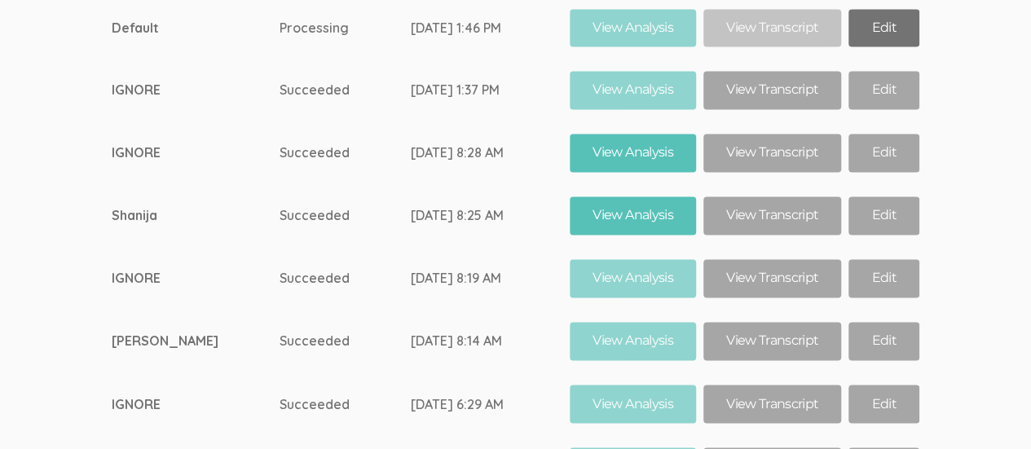
click at [878, 47] on link "Edit" at bounding box center [883, 28] width 70 height 38
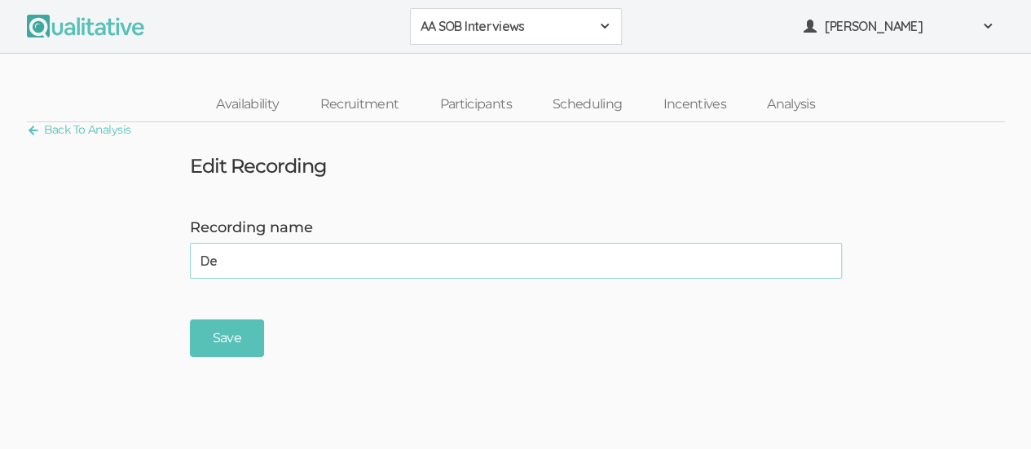
type input "D"
type input "n"
type input "[PERSON_NAME]"
click at [209, 341] on input "Save" at bounding box center [227, 338] width 74 height 38
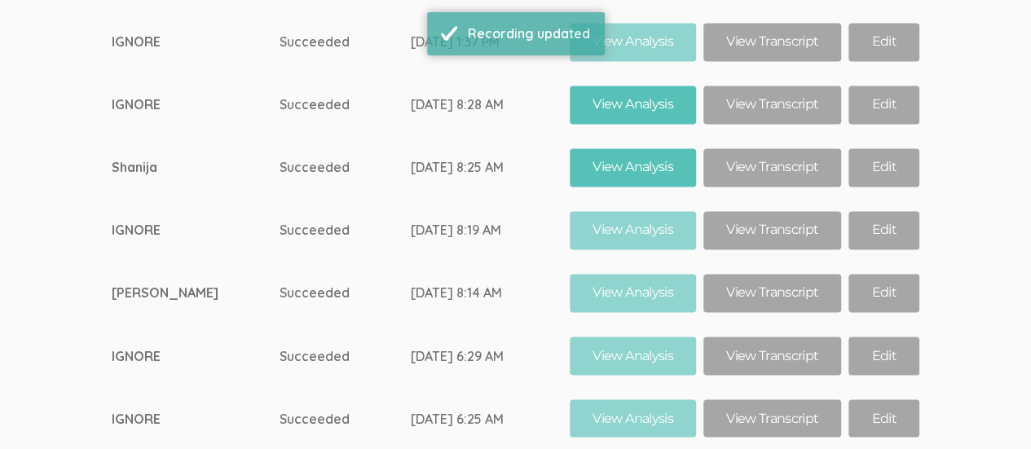
scroll to position [1216, 0]
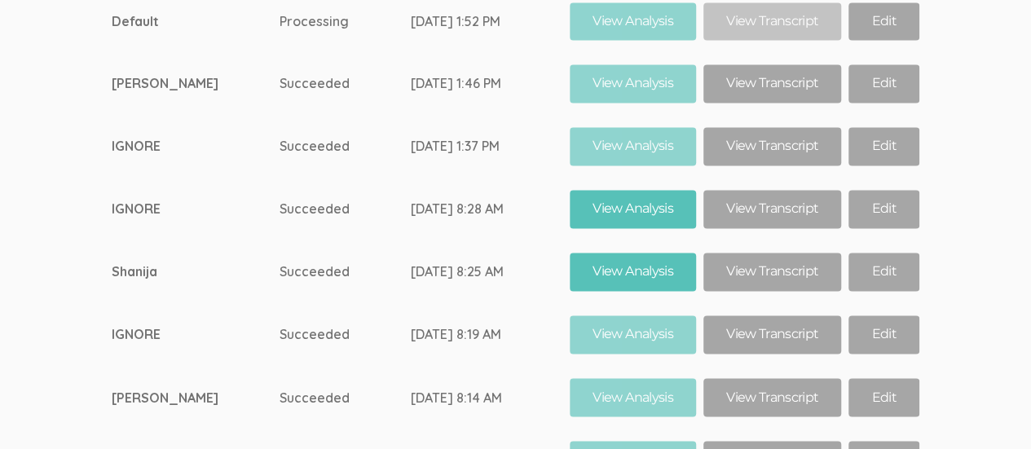
scroll to position [1175, 0]
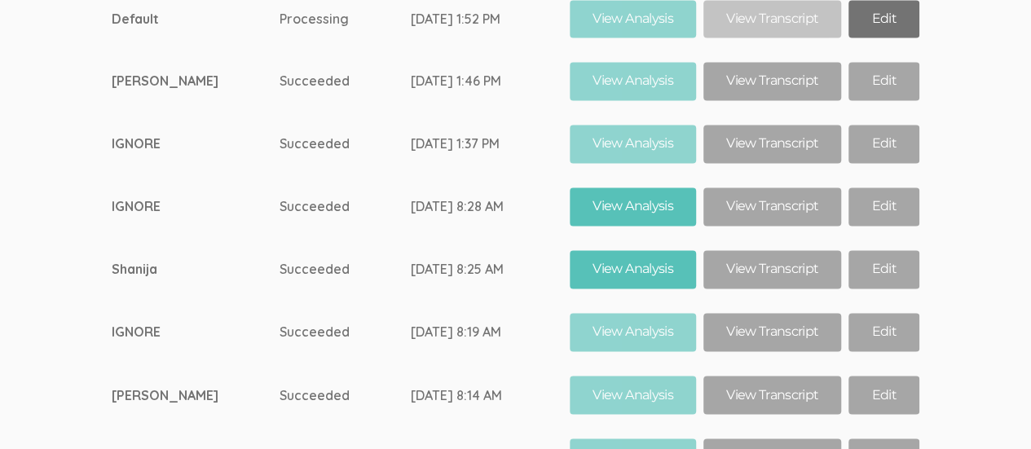
click at [859, 38] on link "Edit" at bounding box center [883, 19] width 70 height 38
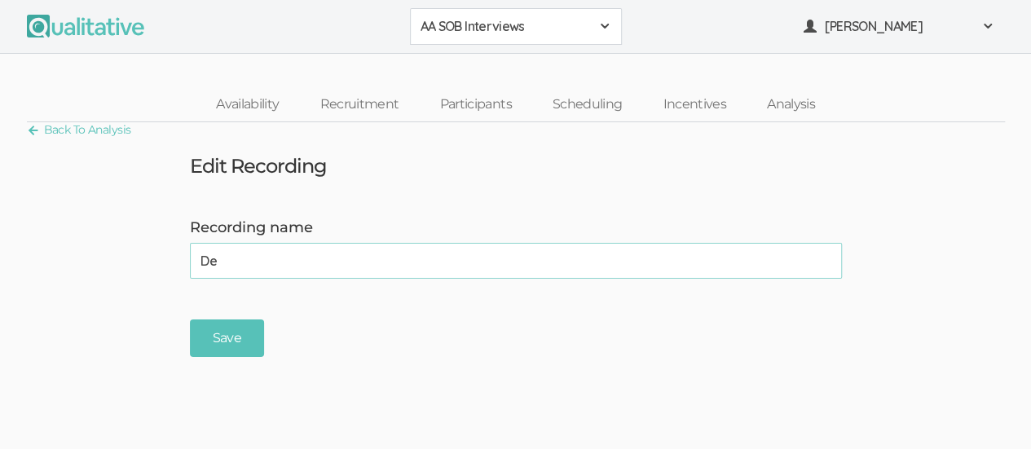
type input "D"
type input "[PERSON_NAME]"
click at [236, 336] on input "Save" at bounding box center [227, 338] width 74 height 38
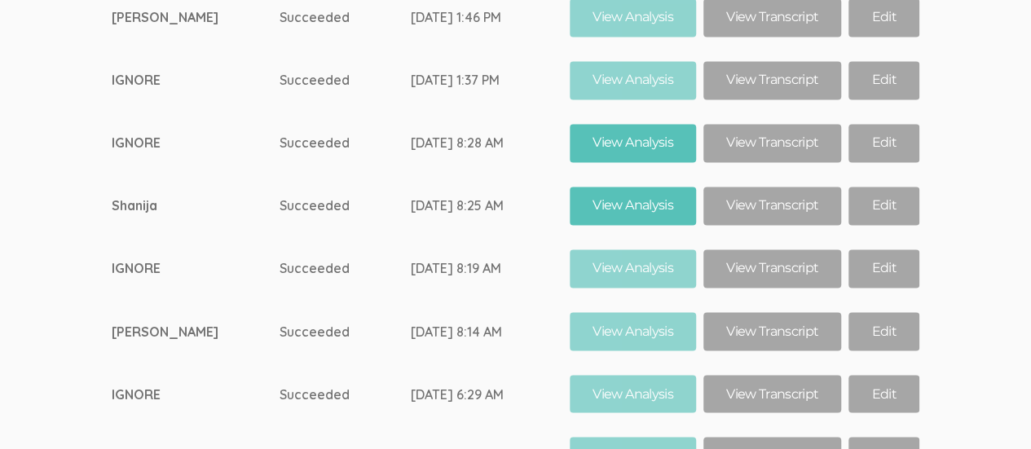
scroll to position [1226, 0]
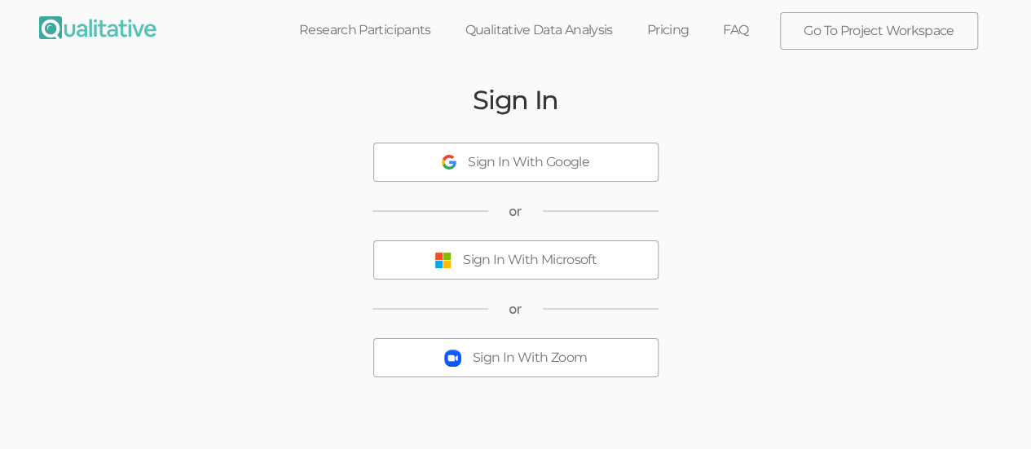
click at [548, 259] on div "Sign In With Microsoft" at bounding box center [530, 260] width 134 height 19
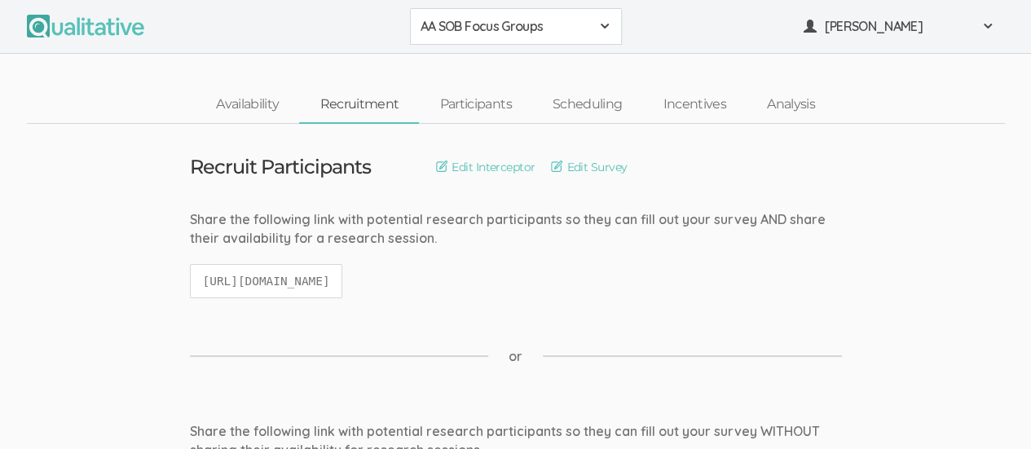
click at [591, 29] on div "AA SOB Focus Groups" at bounding box center [515, 26] width 191 height 19
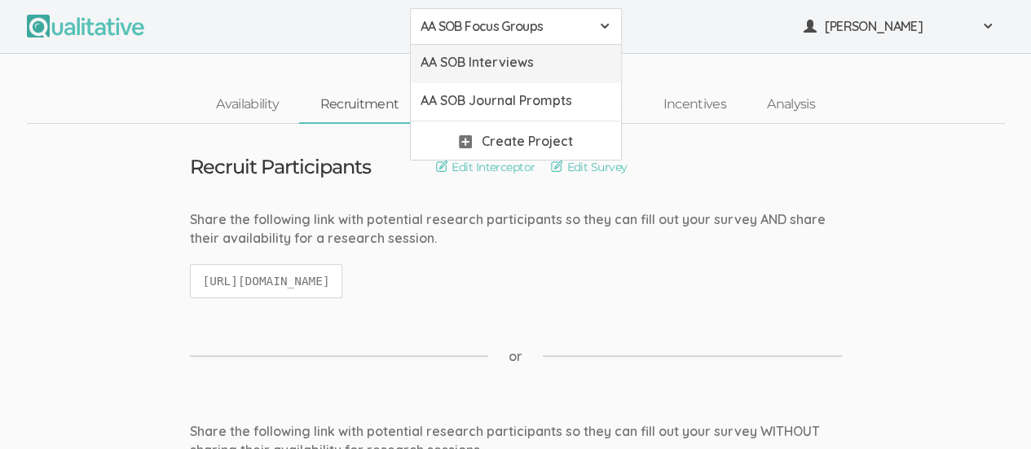
click at [550, 61] on span "AA SOB Interviews" at bounding box center [515, 62] width 191 height 19
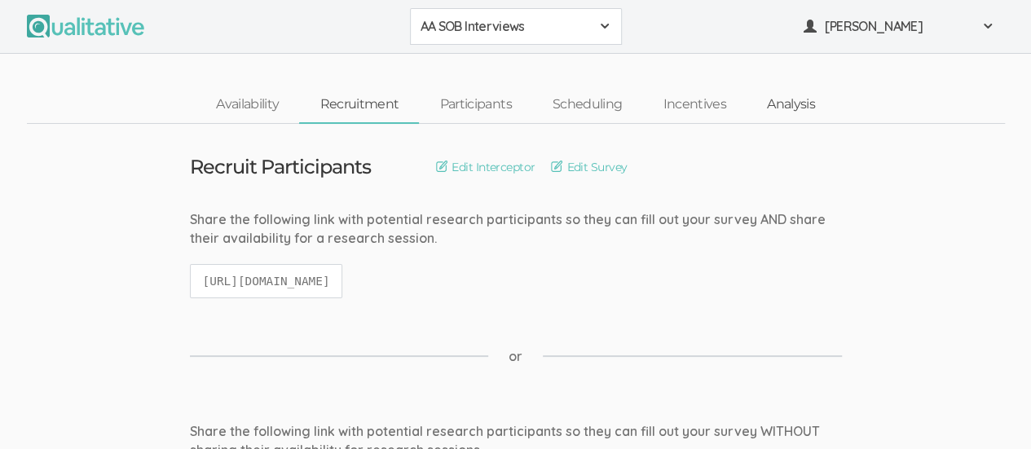
click at [793, 101] on link "Analysis" at bounding box center [790, 104] width 89 height 35
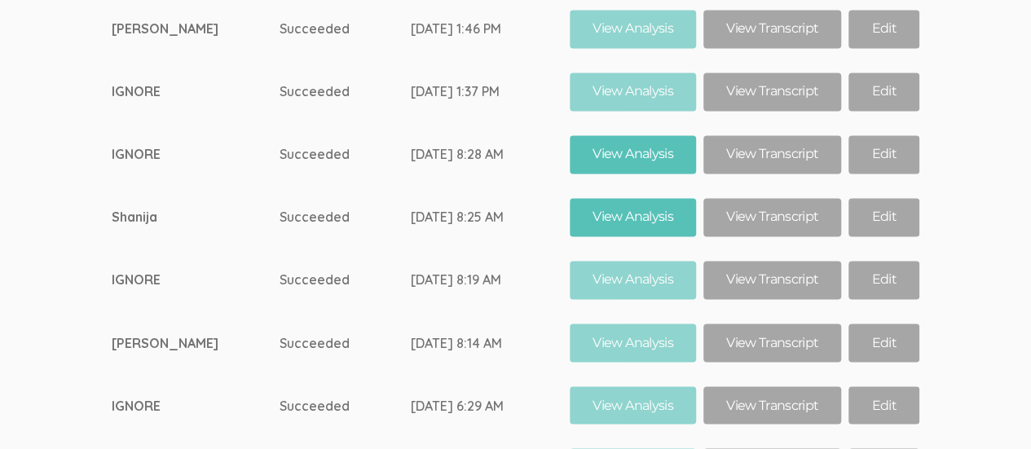
scroll to position [1228, 0]
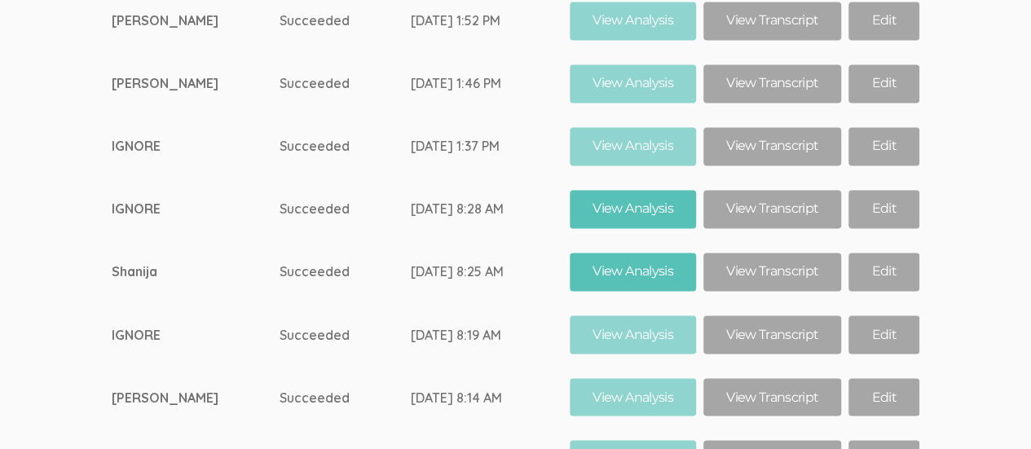
scroll to position [1230, 0]
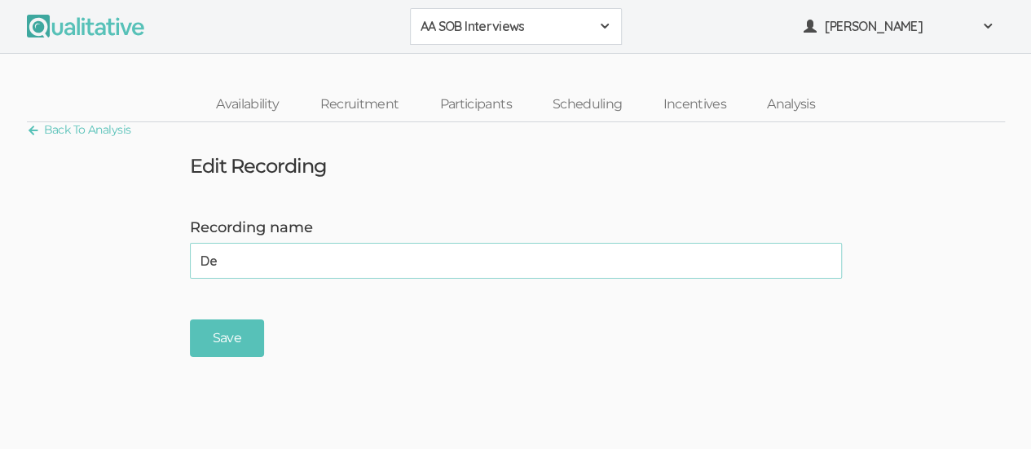
type input "D"
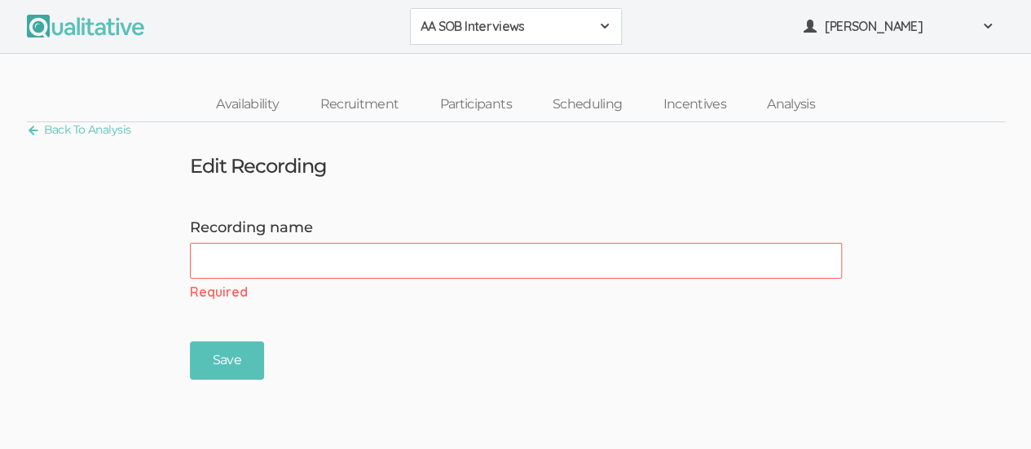
drag, startPoint x: 220, startPoint y: 266, endPoint x: 202, endPoint y: 260, distance: 19.1
click at [202, 260] on input "Recording name" at bounding box center [516, 261] width 652 height 36
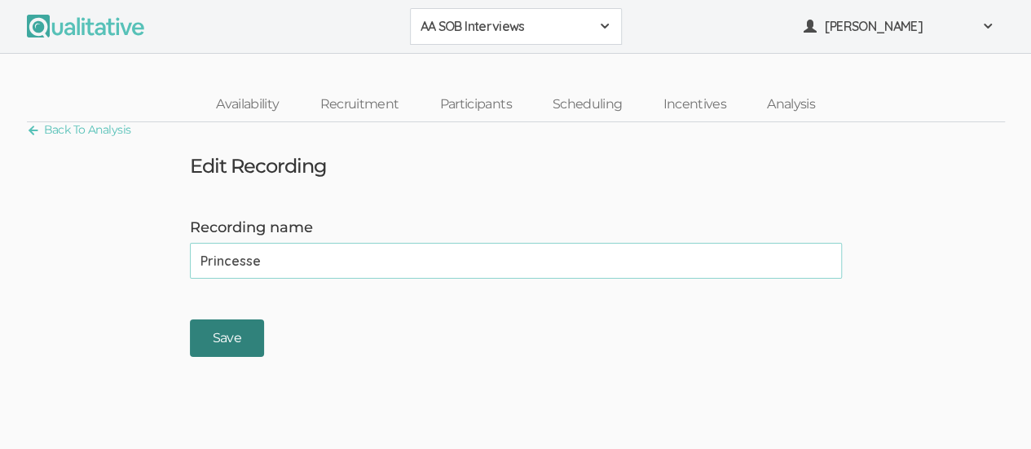
type input "Princesse"
click at [231, 345] on input "Save" at bounding box center [227, 338] width 74 height 38
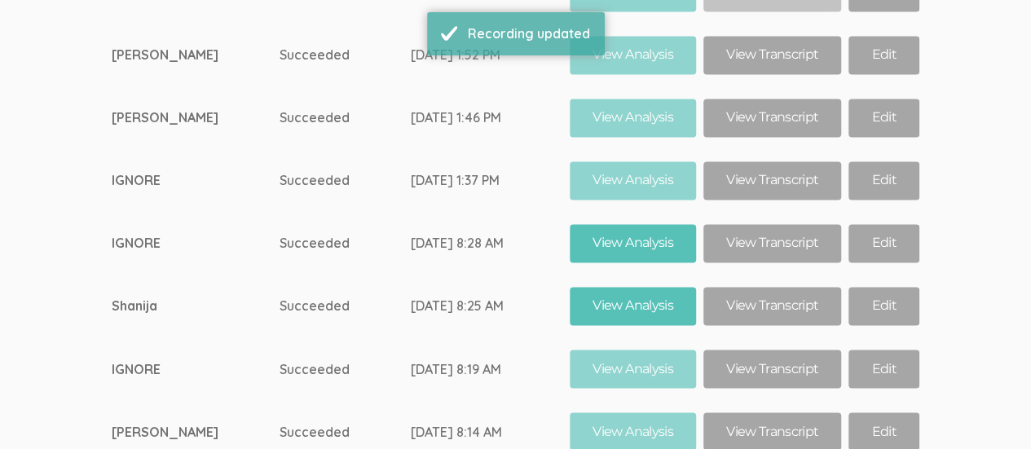
scroll to position [1203, 0]
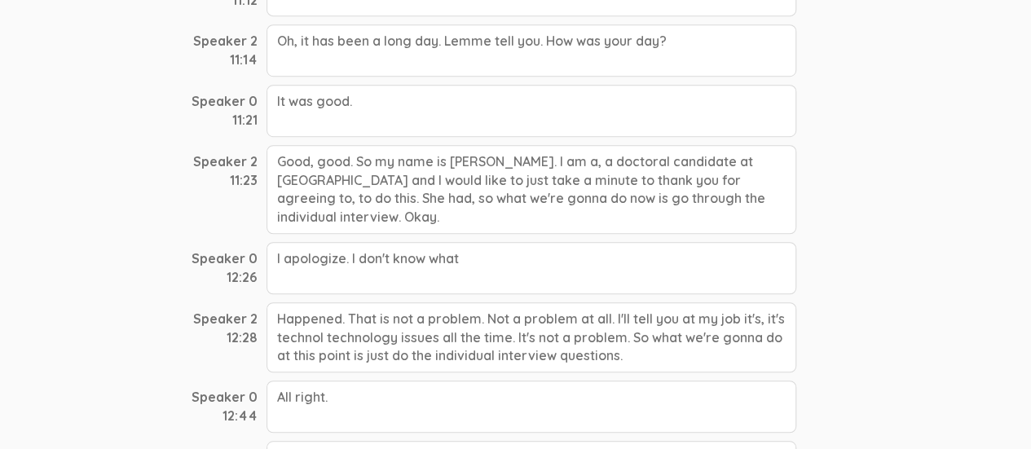
scroll to position [484, 0]
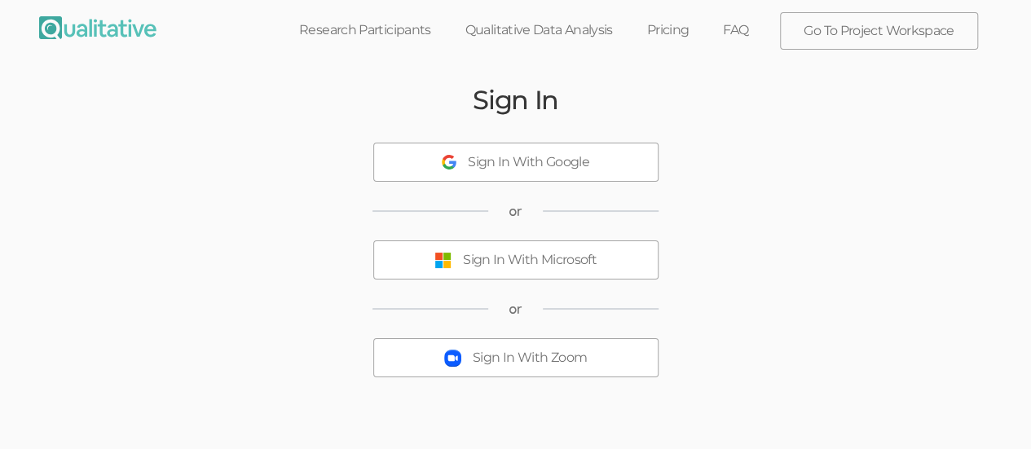
click at [558, 259] on div "Sign In With Microsoft" at bounding box center [530, 260] width 134 height 19
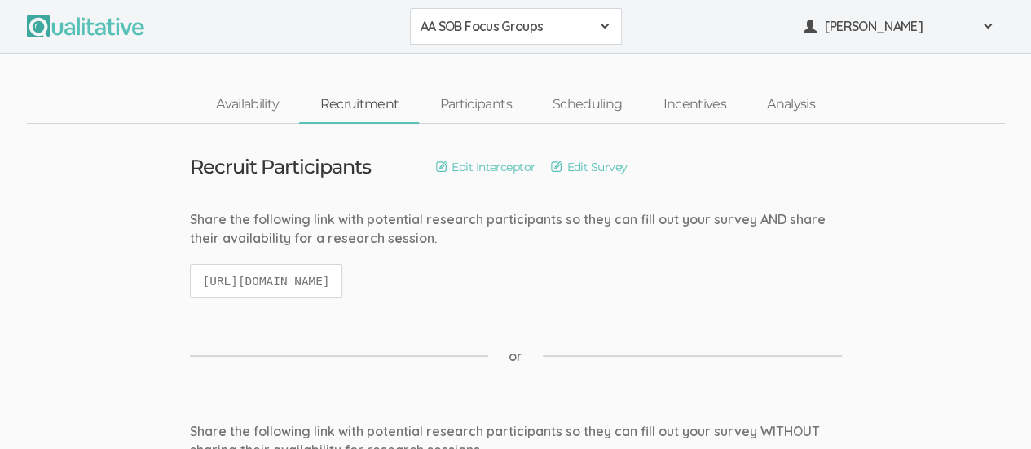
click at [598, 28] on span at bounding box center [604, 26] width 13 height 13
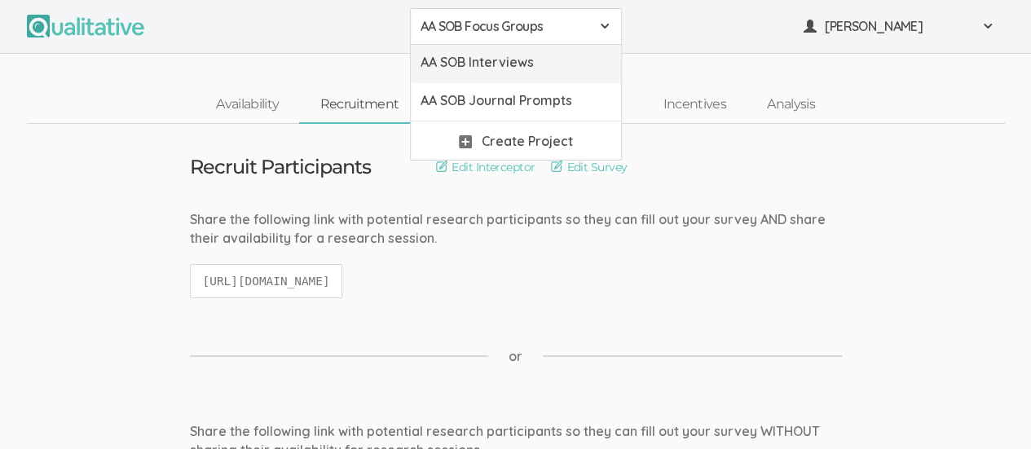
click at [546, 65] on span "AA SOB Interviews" at bounding box center [515, 62] width 191 height 19
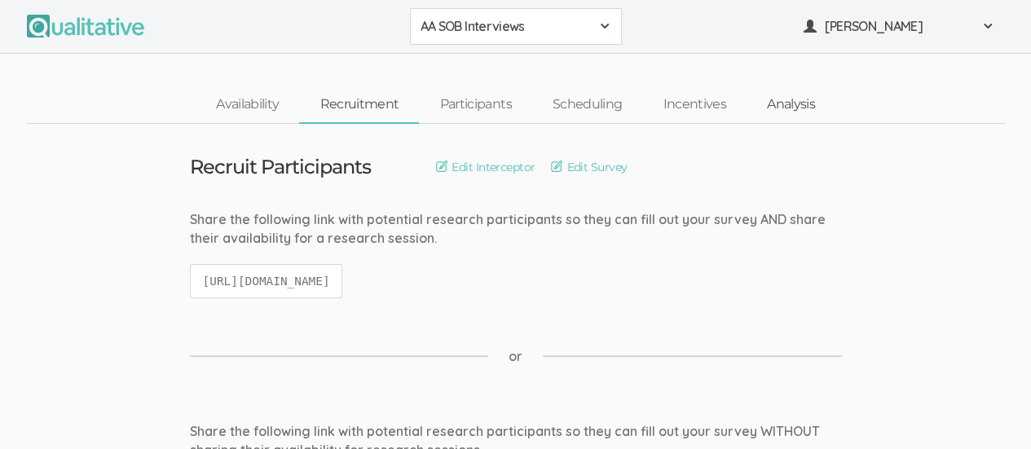
click at [801, 101] on link "Analysis" at bounding box center [790, 104] width 89 height 35
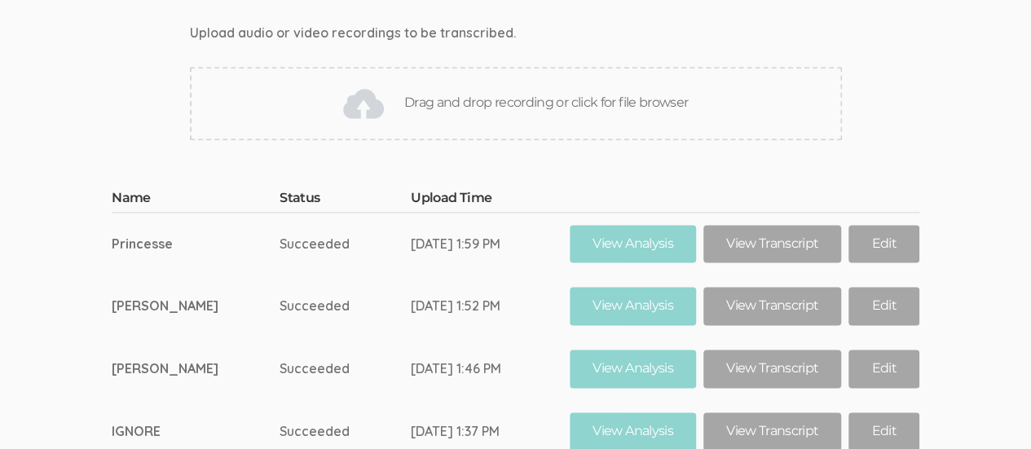
scroll to position [949, 0]
click at [525, 141] on div "Drag and drop recording or click for file browser" at bounding box center [516, 104] width 652 height 73
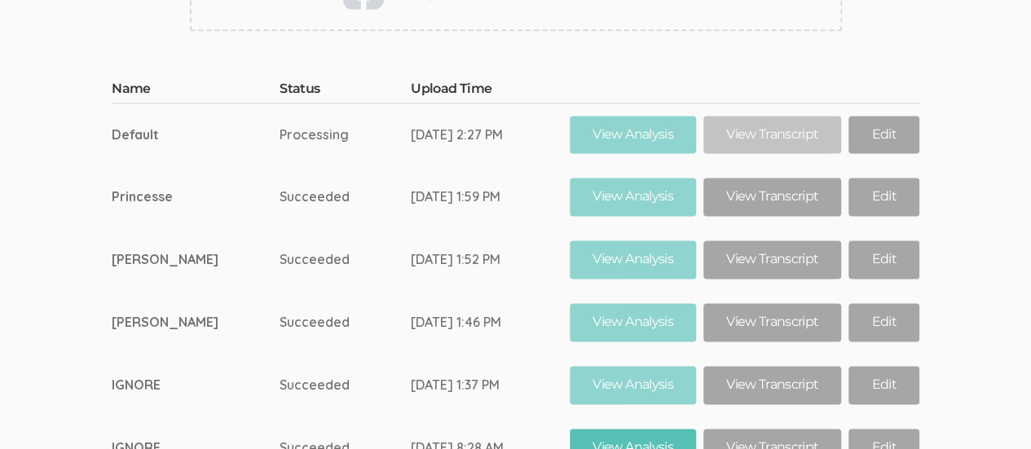
scroll to position [1057, 0]
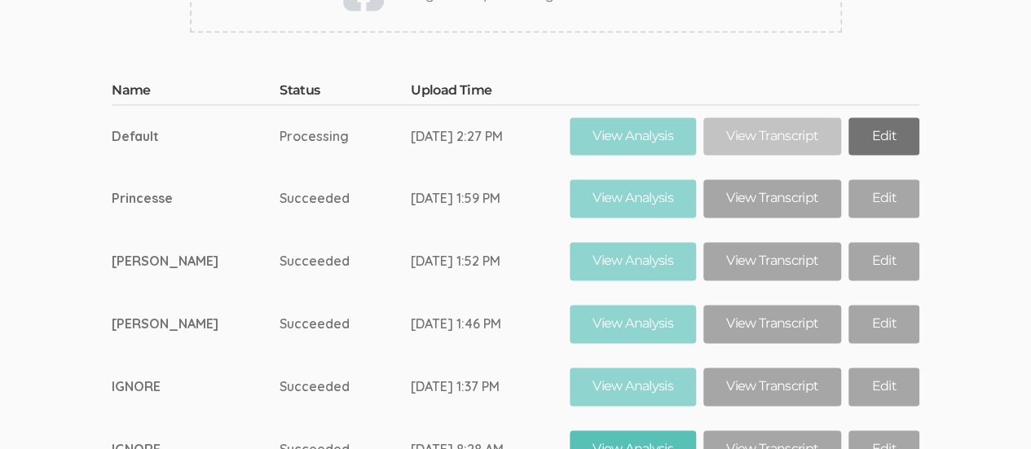
click at [883, 156] on link "Edit" at bounding box center [883, 136] width 70 height 38
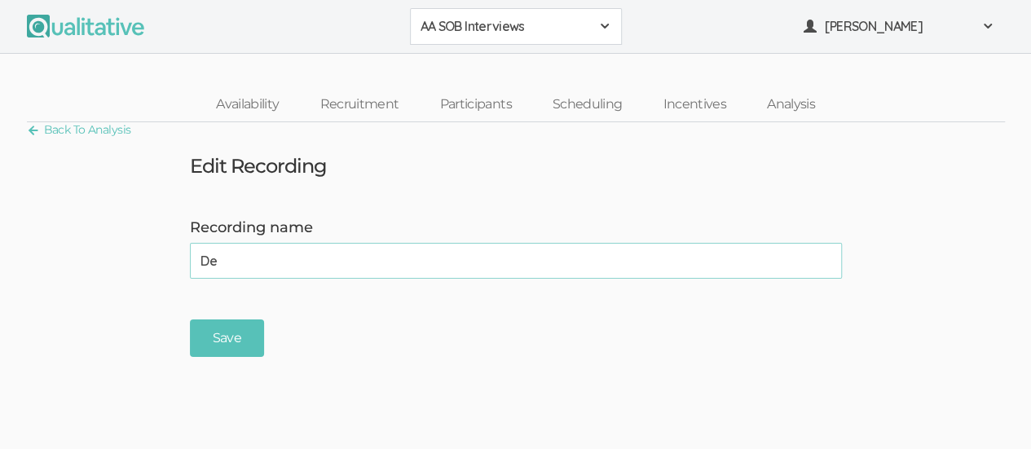
type input "D"
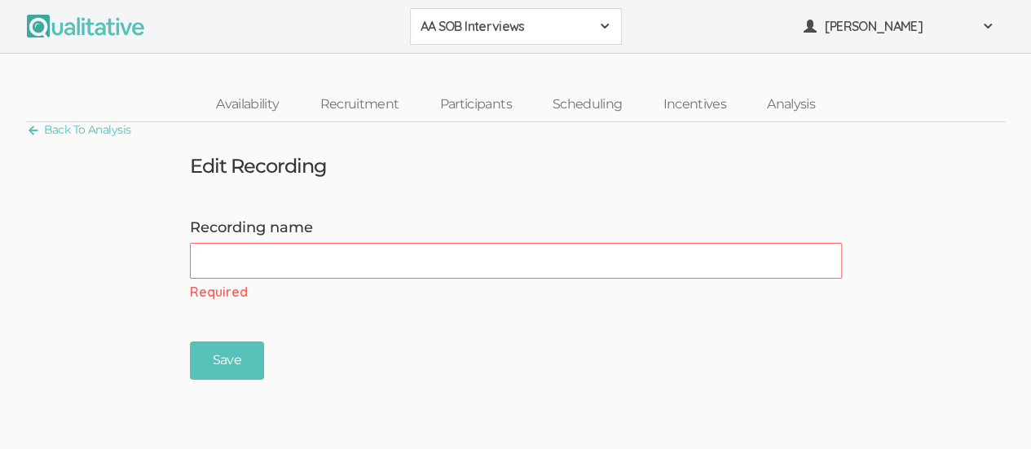
drag, startPoint x: 214, startPoint y: 258, endPoint x: 207, endPoint y: 266, distance: 10.4
click at [207, 266] on input "Recording name" at bounding box center [516, 261] width 652 height 36
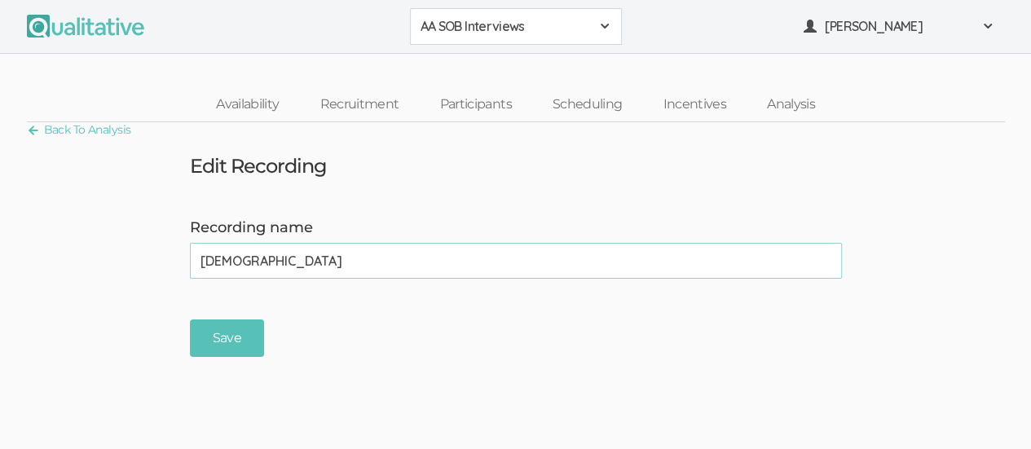
type input "Zenzile"
click at [231, 340] on input "Save" at bounding box center [227, 338] width 74 height 38
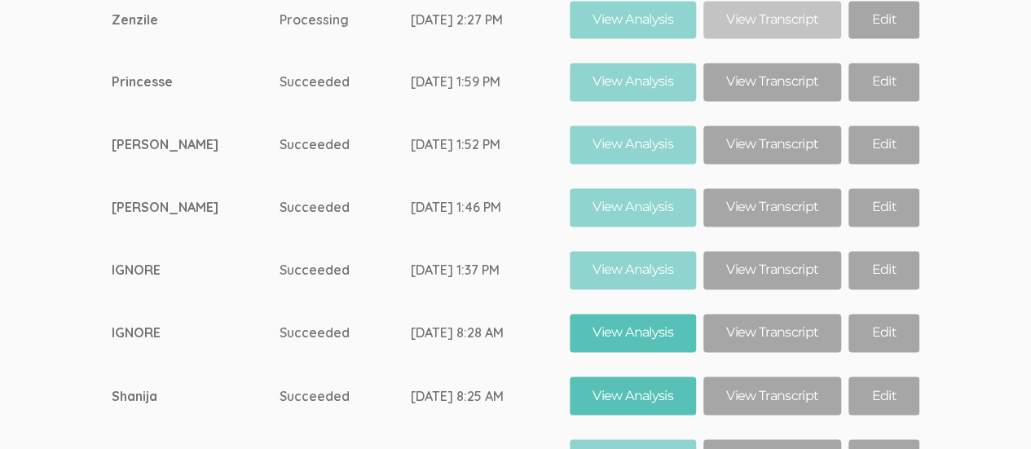
scroll to position [1177, 0]
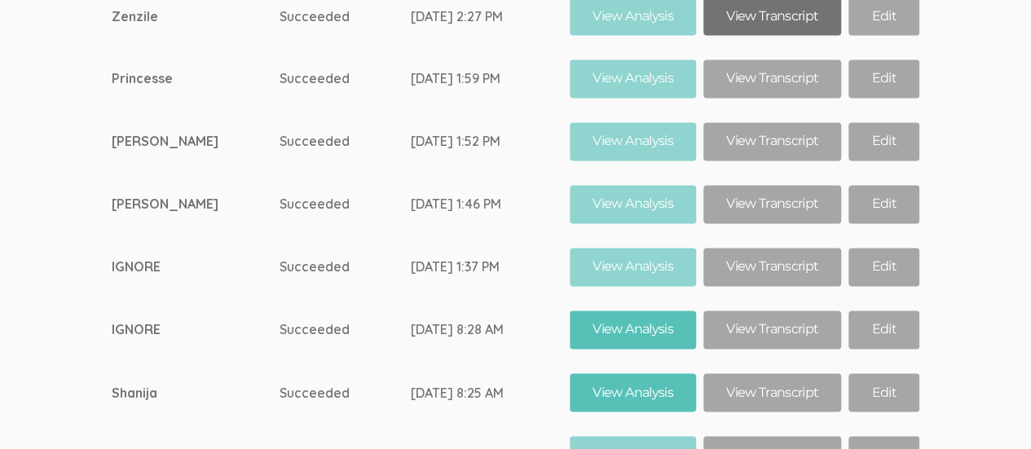
click at [771, 36] on link "View Transcript" at bounding box center [772, 17] width 138 height 38
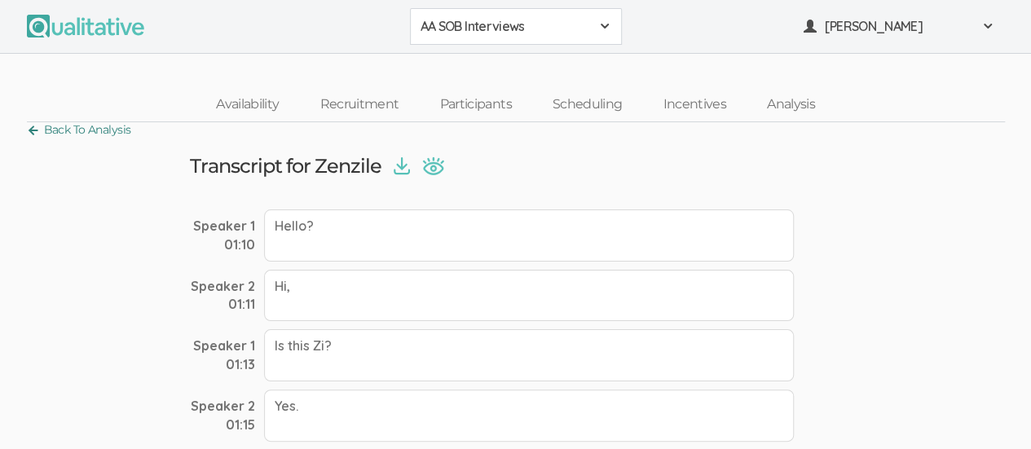
click at [34, 130] on link "Back To Analysis" at bounding box center [79, 130] width 104 height 22
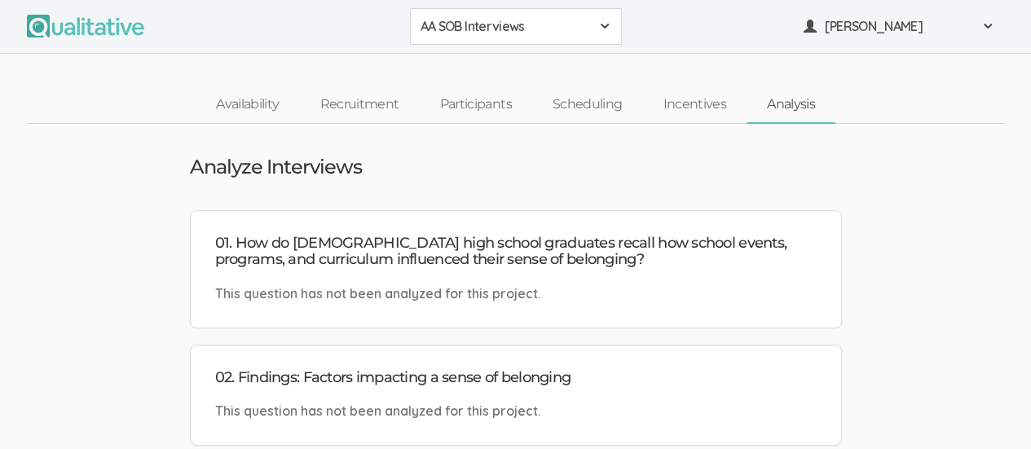
click at [606, 28] on span at bounding box center [604, 26] width 13 height 13
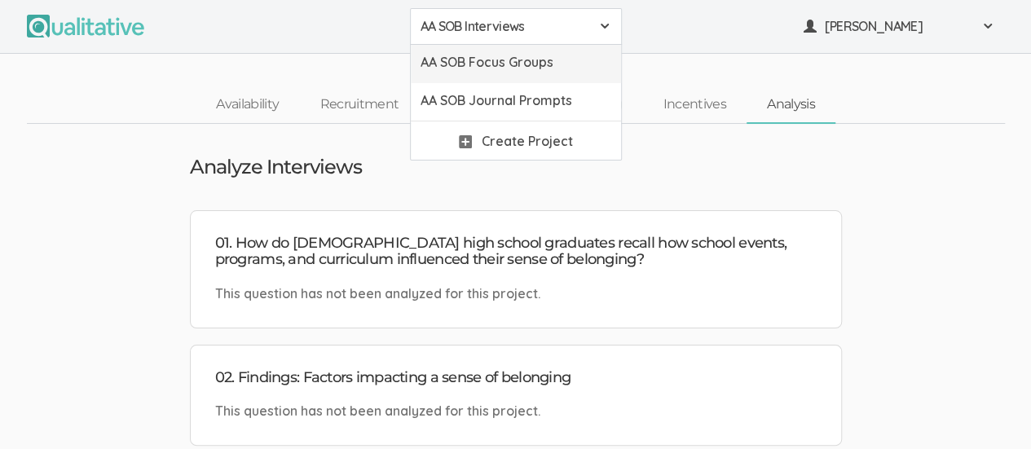
click at [551, 63] on span "AA SOB Focus Groups" at bounding box center [515, 62] width 191 height 19
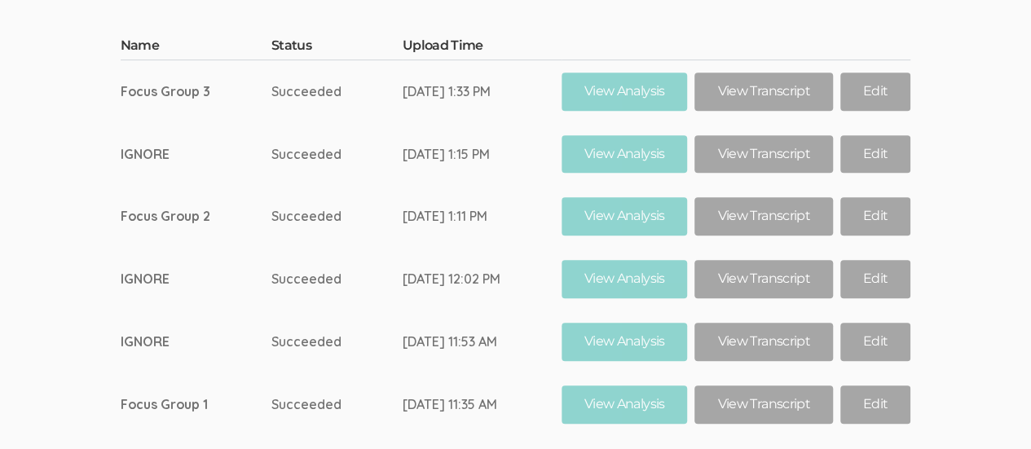
scroll to position [339, 0]
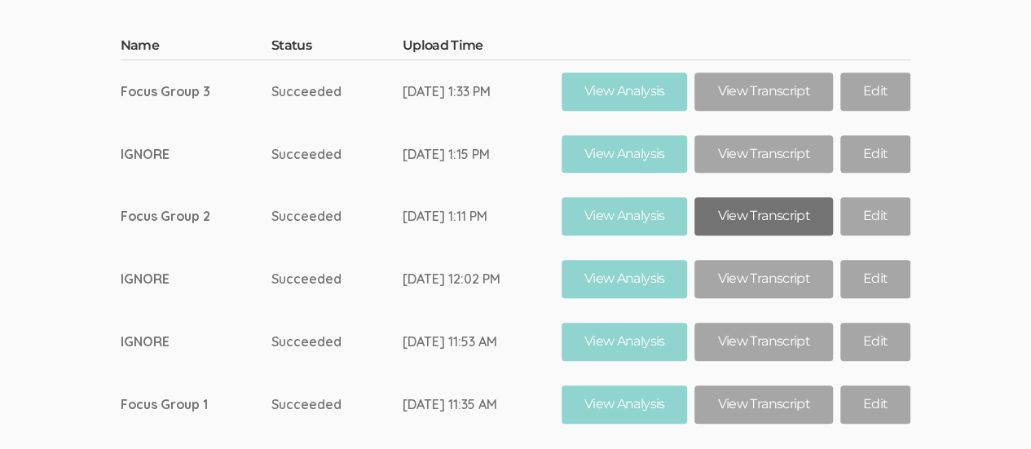
click at [780, 220] on link "View Transcript" at bounding box center [763, 216] width 138 height 38
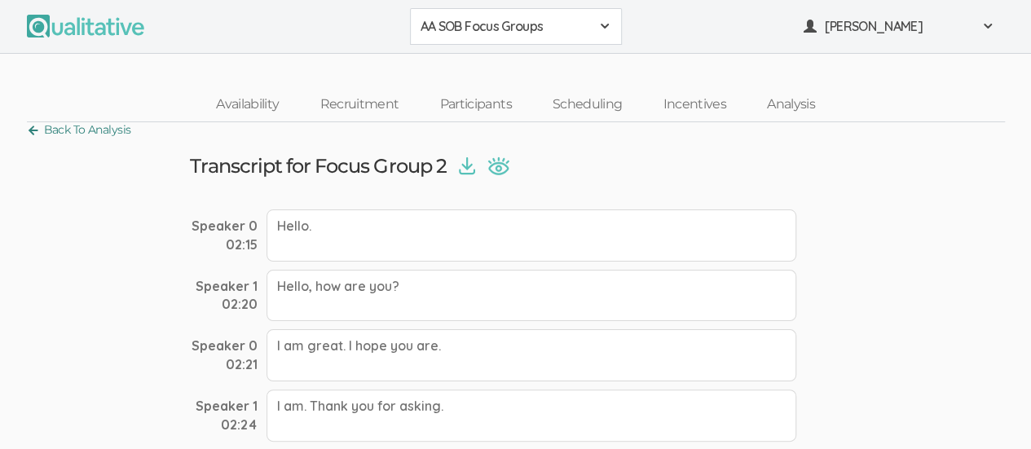
click at [34, 131] on link "Back To Analysis" at bounding box center [79, 130] width 104 height 22
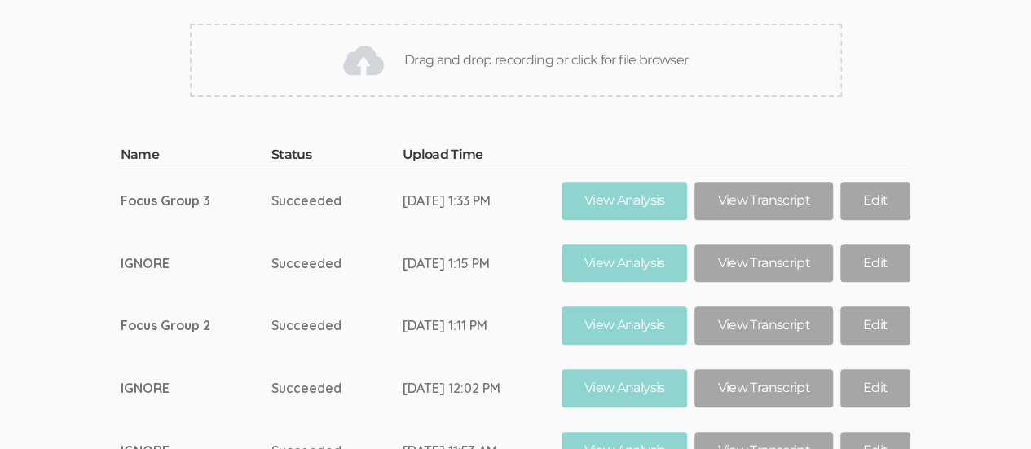
scroll to position [231, 0]
click at [883, 322] on link "Edit" at bounding box center [875, 324] width 70 height 38
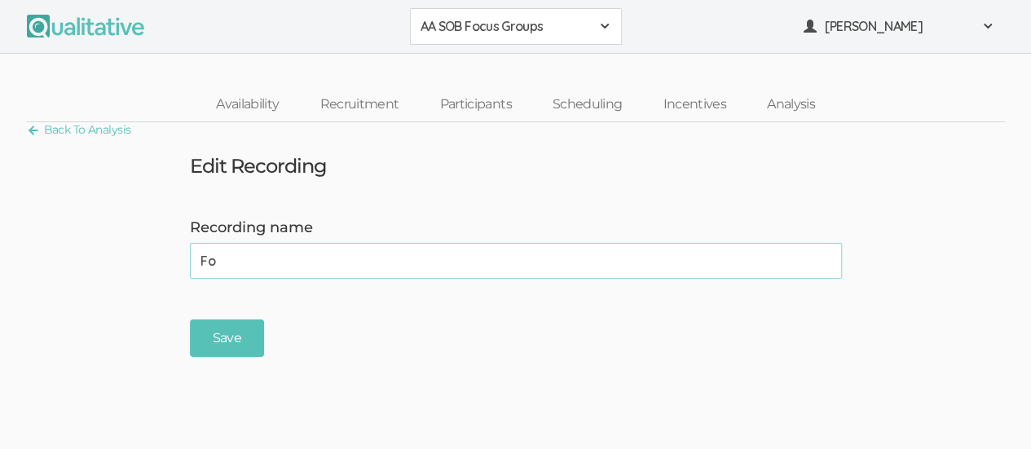
type input "F"
type input "IGNORE"
click at [235, 333] on input "Save" at bounding box center [227, 338] width 74 height 38
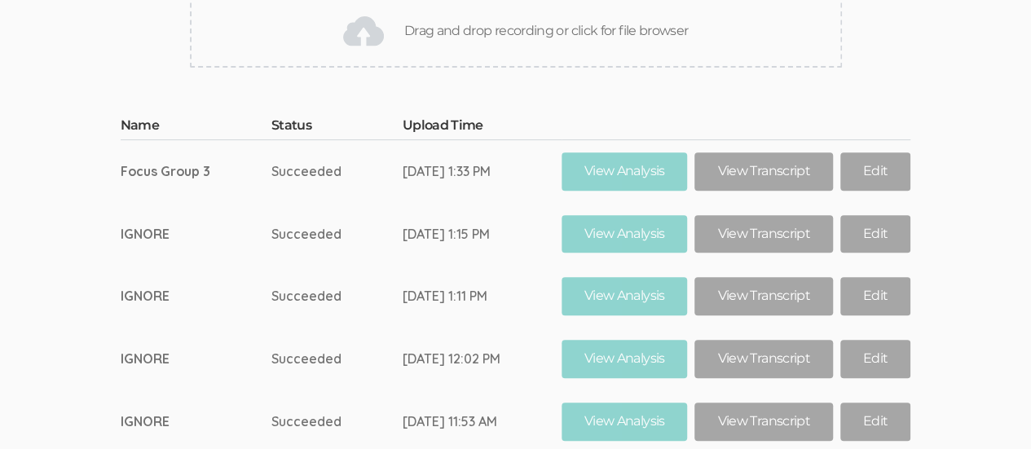
scroll to position [252, 0]
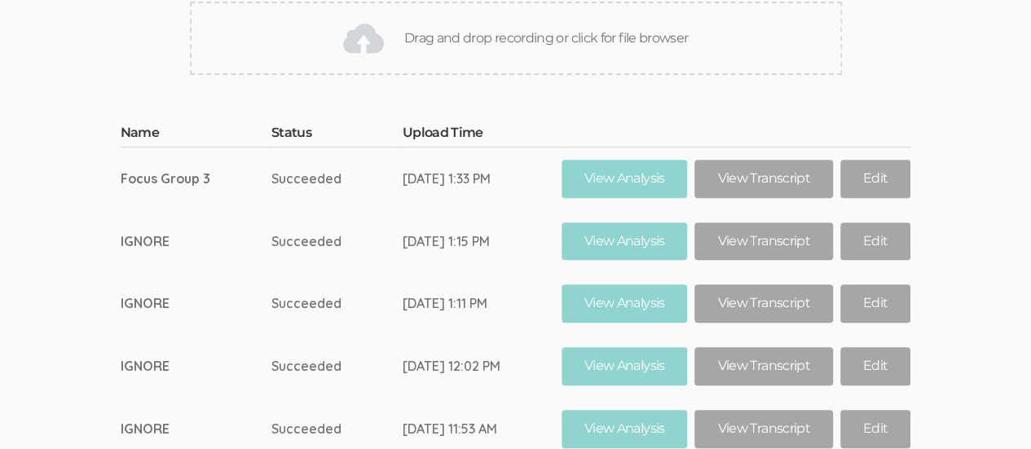
click at [523, 38] on div "Drag and drop recording or click for file browser" at bounding box center [516, 38] width 652 height 73
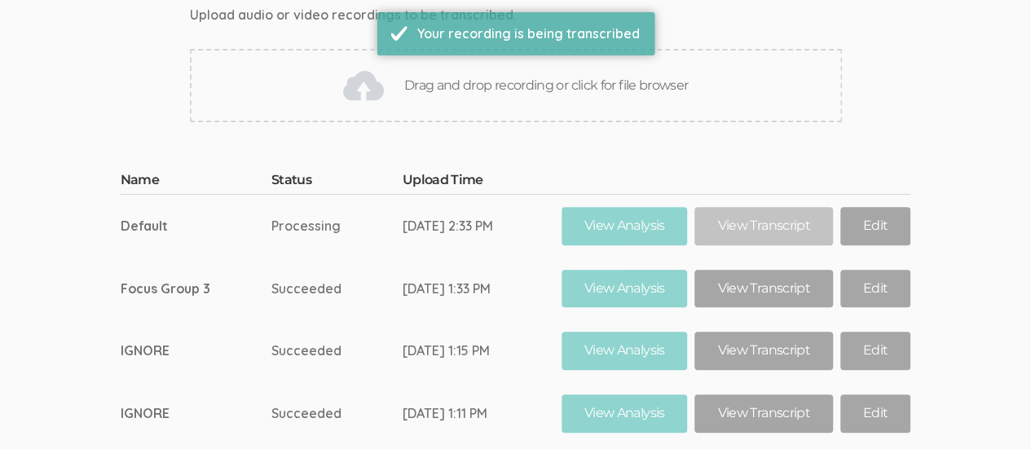
scroll to position [204, 0]
click at [884, 225] on link "Edit" at bounding box center [875, 227] width 70 height 38
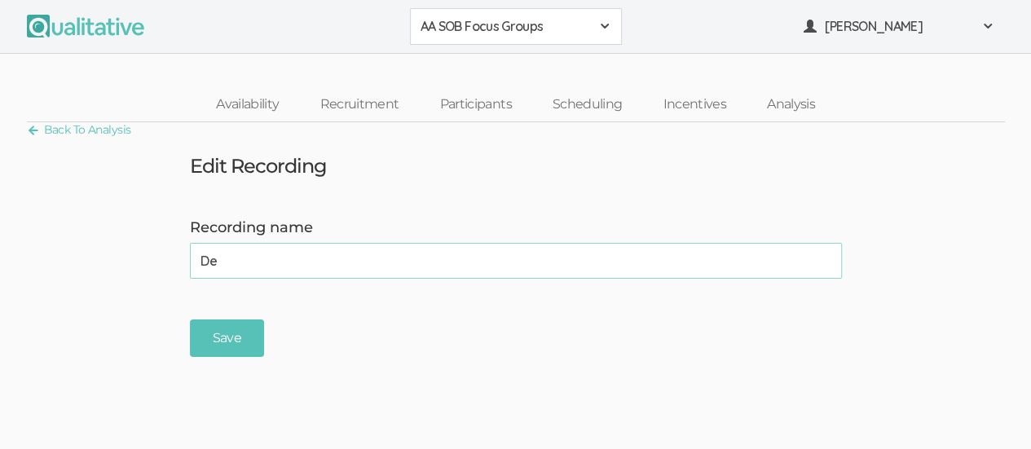
type input "D"
type input "Focus Group 2"
click at [235, 341] on input "Save" at bounding box center [227, 338] width 74 height 38
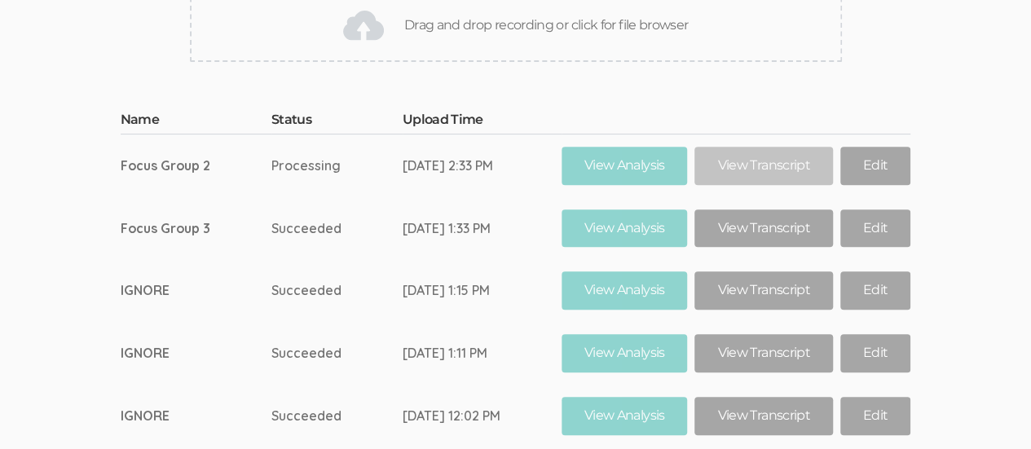
scroll to position [273, 0]
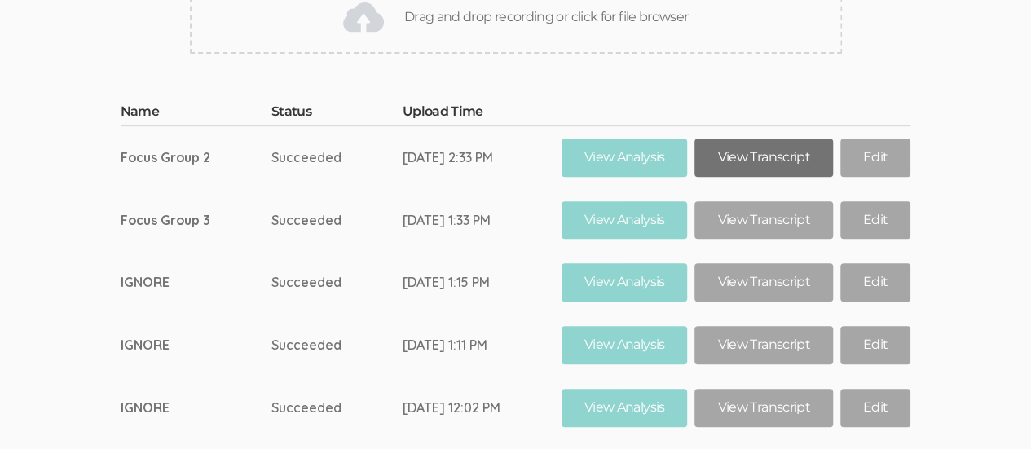
click at [764, 156] on link "View Transcript" at bounding box center [763, 157] width 138 height 38
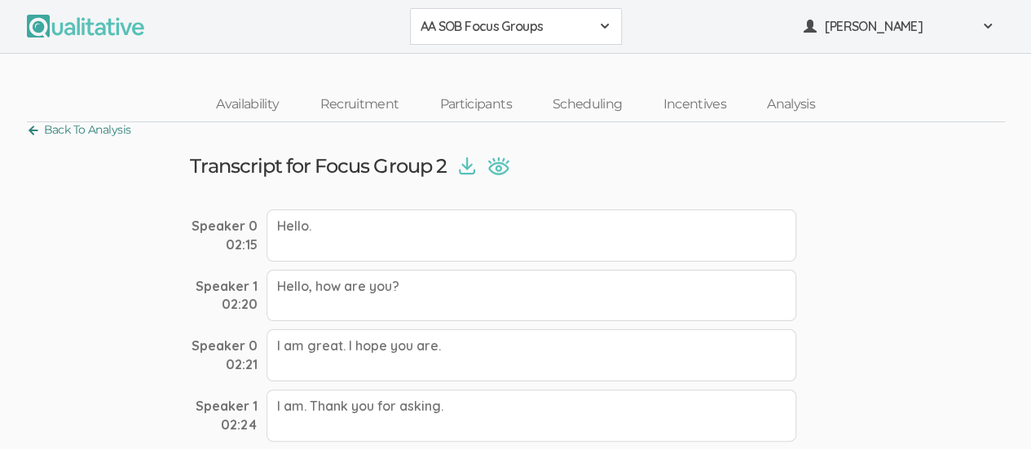
click at [36, 126] on link "Back To Analysis" at bounding box center [79, 130] width 104 height 22
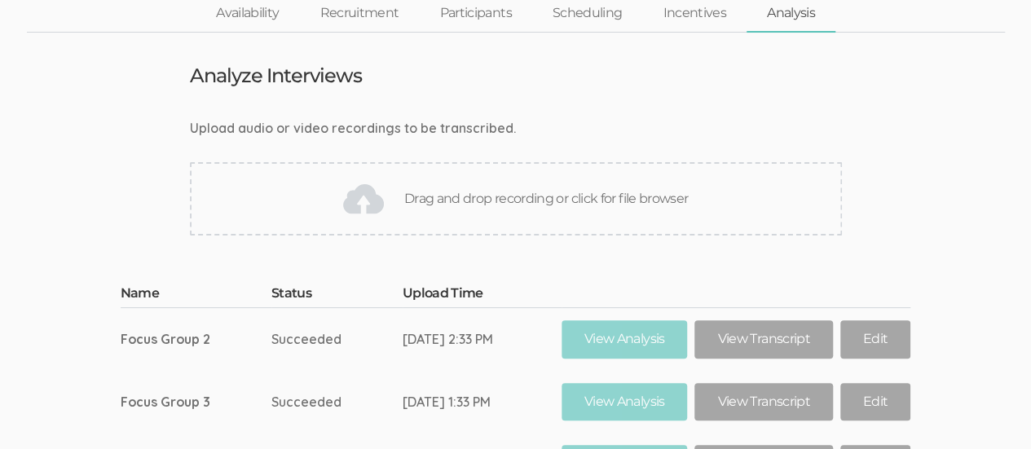
scroll to position [120, 0]
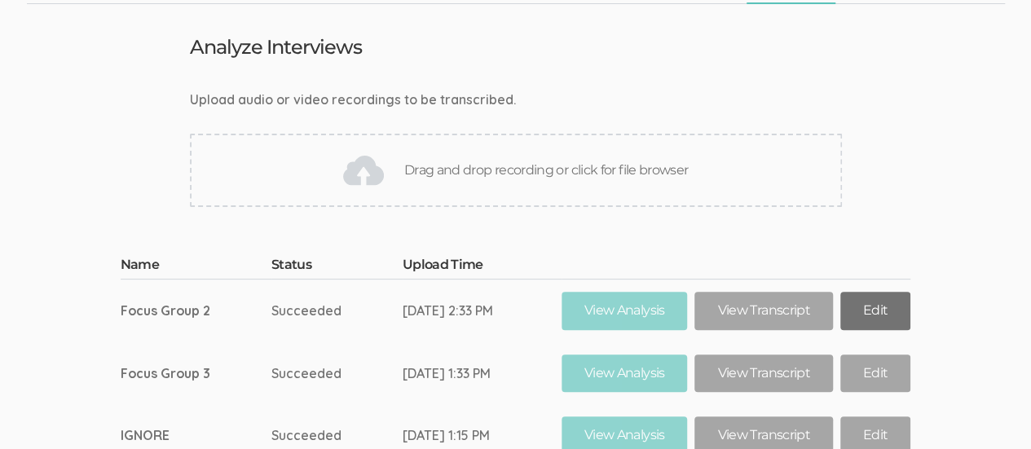
click at [880, 310] on link "Edit" at bounding box center [875, 311] width 70 height 38
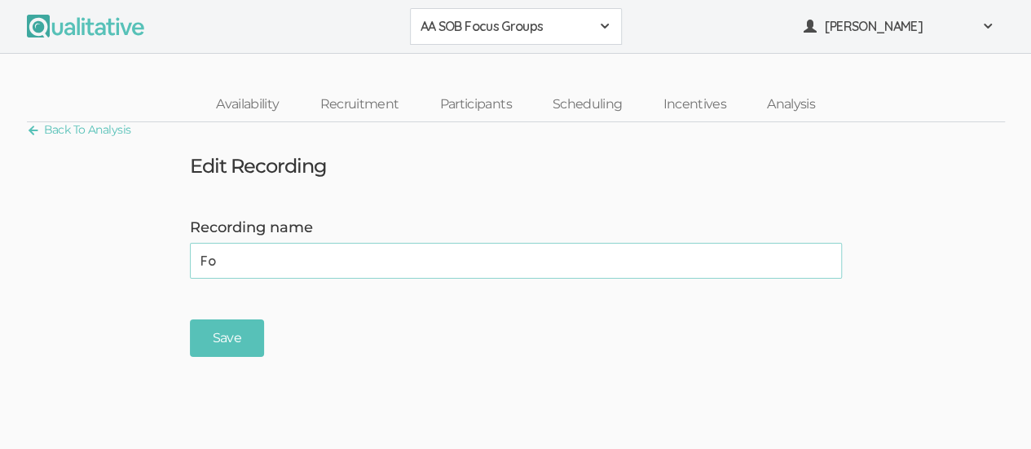
type input "F"
type input "IGNORE"
click at [244, 339] on input "Save" at bounding box center [227, 338] width 74 height 38
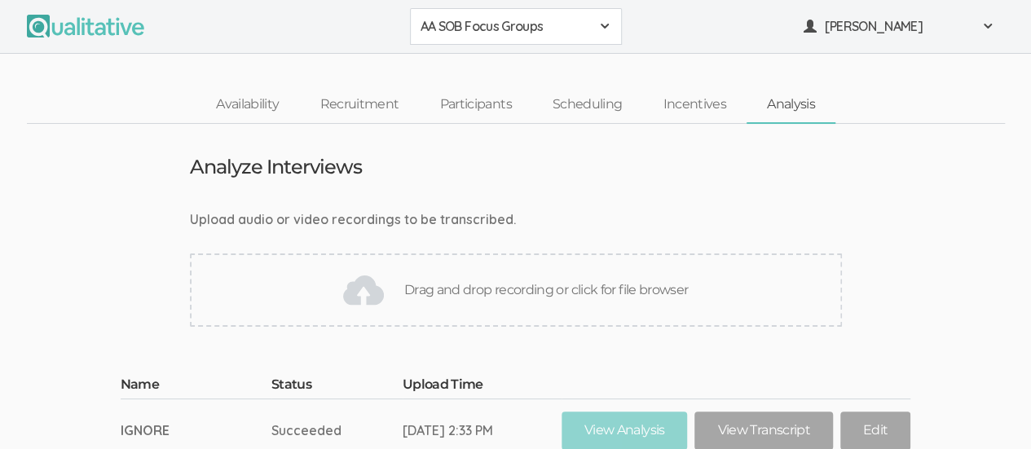
click at [530, 291] on div "Drag and drop recording or click for file browser" at bounding box center [516, 289] width 652 height 73
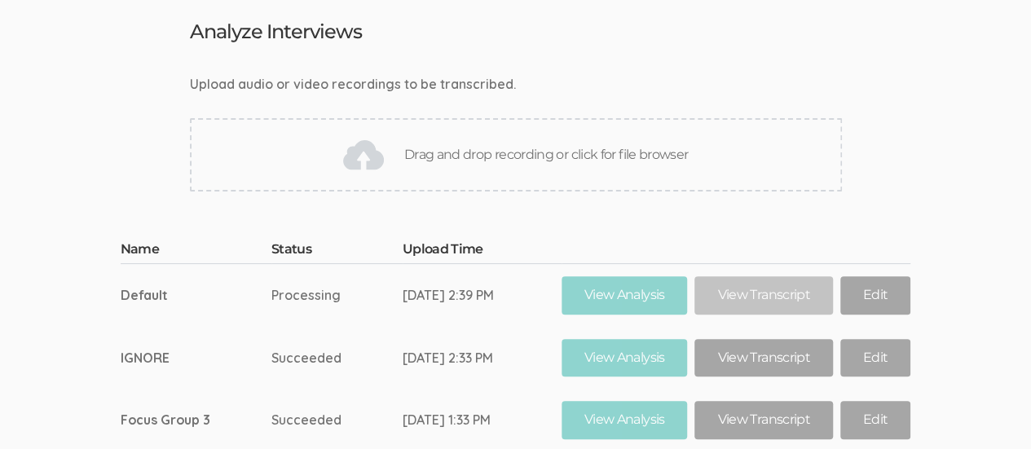
scroll to position [135, 0]
click at [875, 298] on link "Edit" at bounding box center [875, 295] width 70 height 38
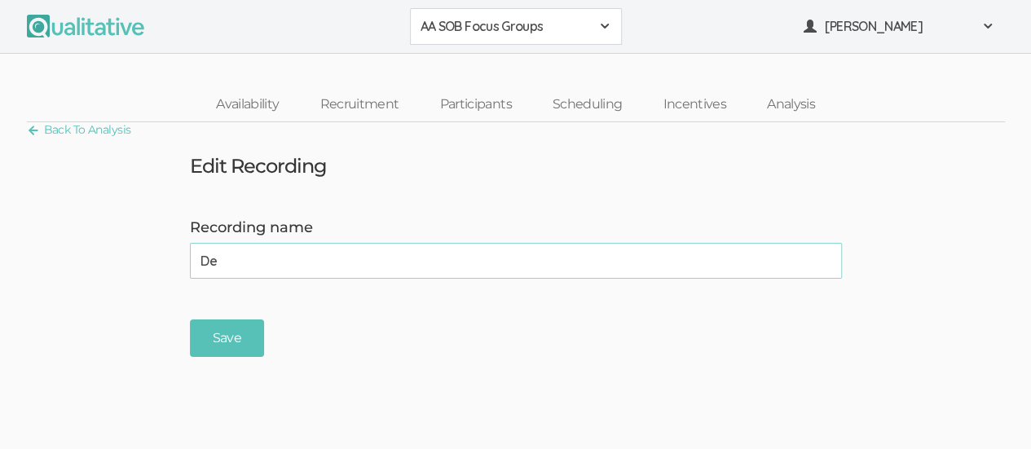
type input "D"
type input "Focus Group 2"
click at [230, 337] on input "Save" at bounding box center [227, 338] width 74 height 38
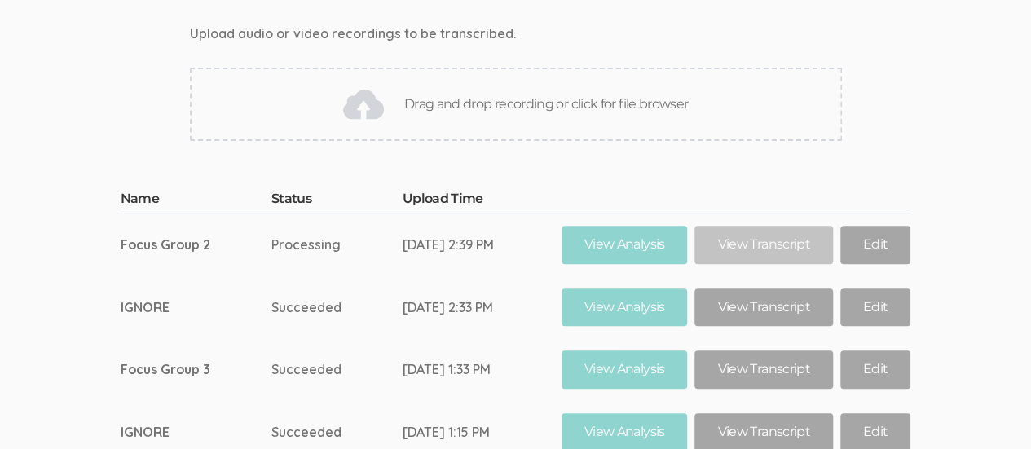
scroll to position [207, 0]
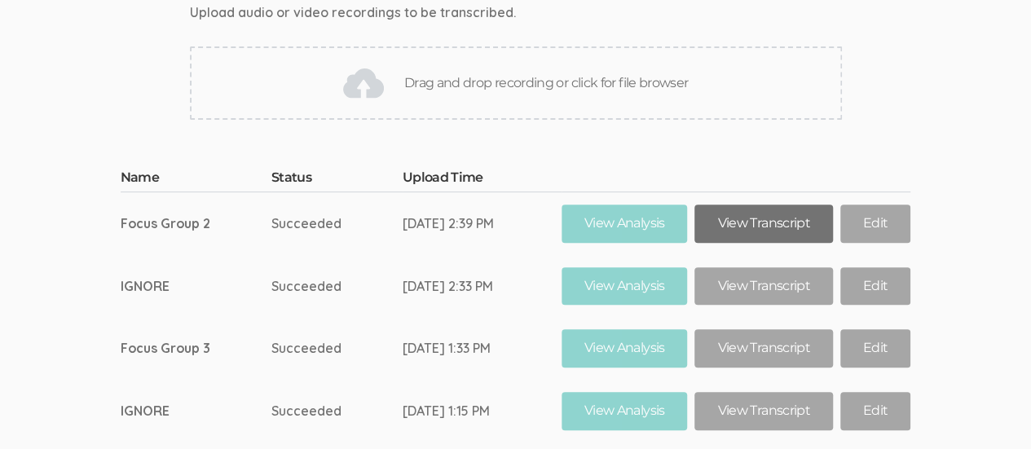
click at [790, 219] on link "View Transcript" at bounding box center [763, 223] width 138 height 38
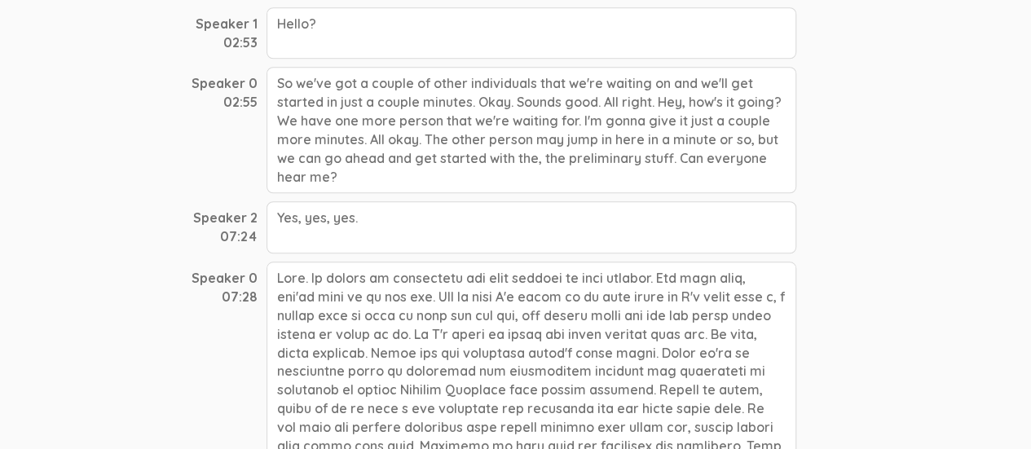
scroll to position [622, 0]
